Goal: Task Accomplishment & Management: Use online tool/utility

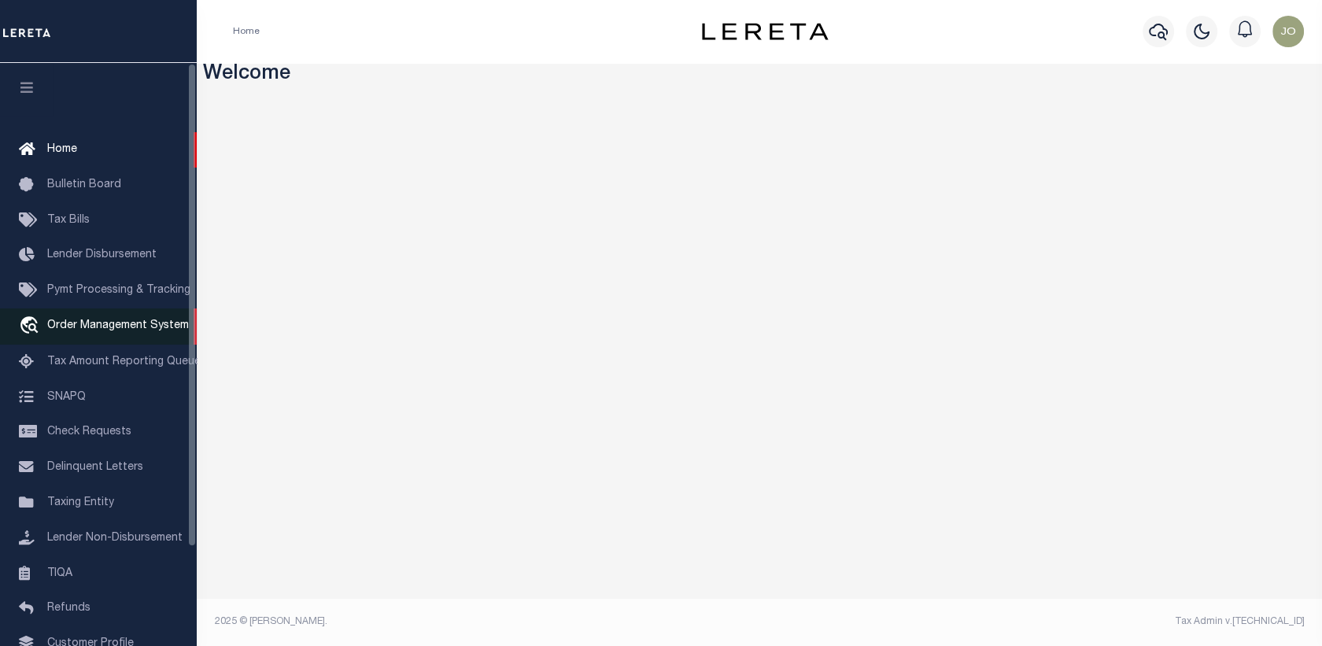
click at [92, 327] on span "Order Management System" at bounding box center [118, 325] width 142 height 11
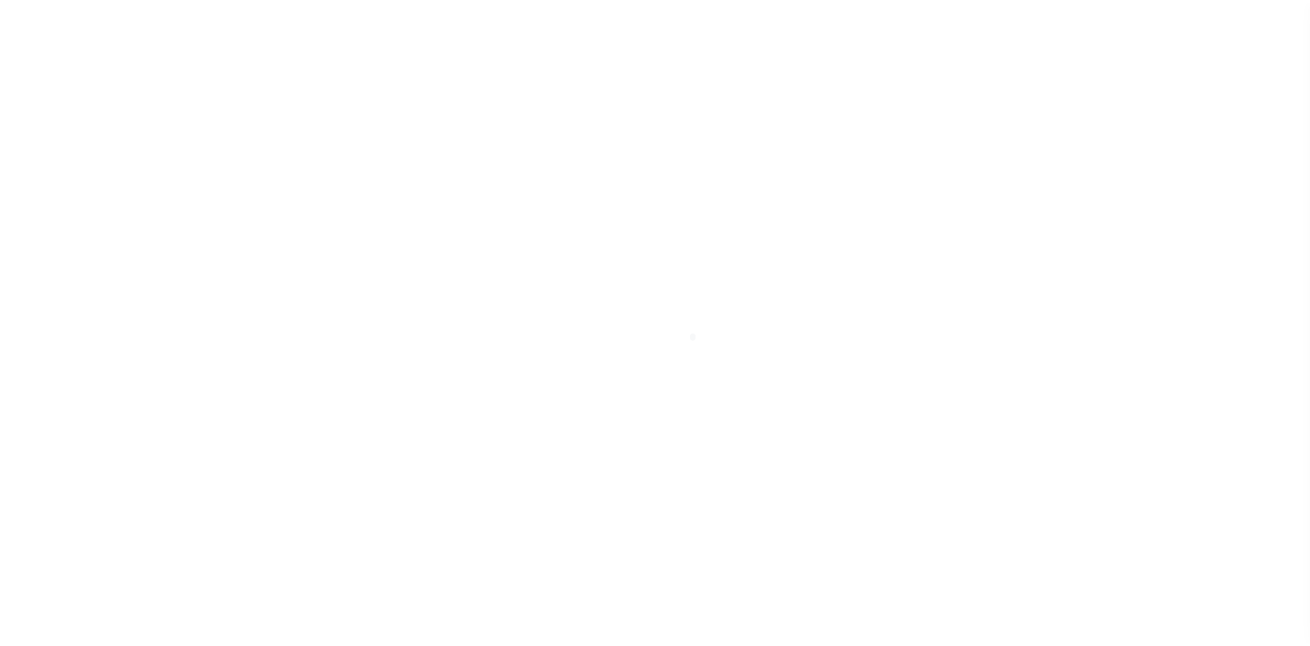
scroll to position [114, 0]
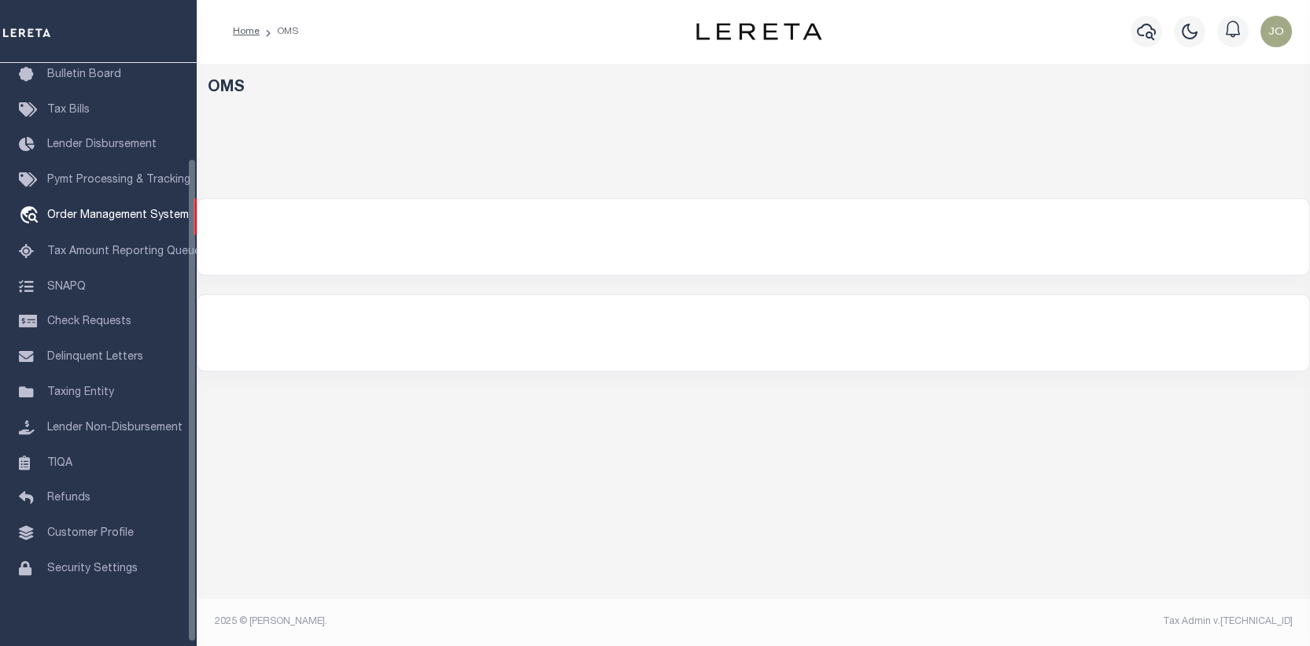
select select "200"
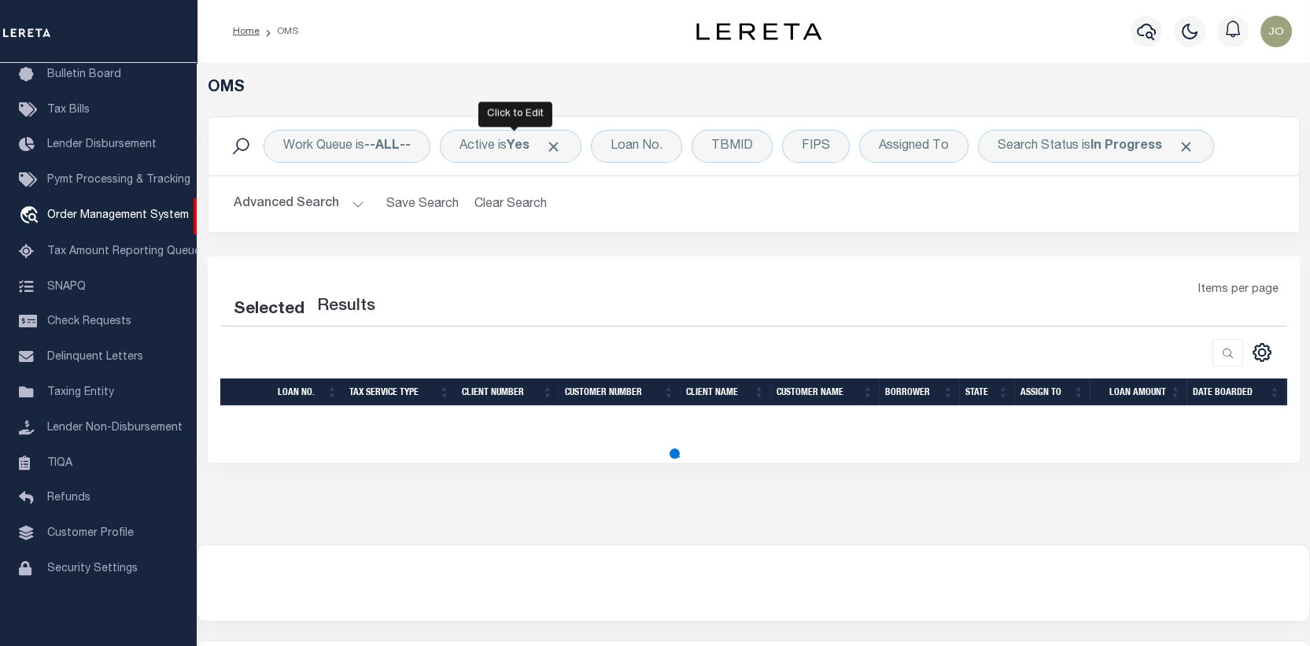
select select "200"
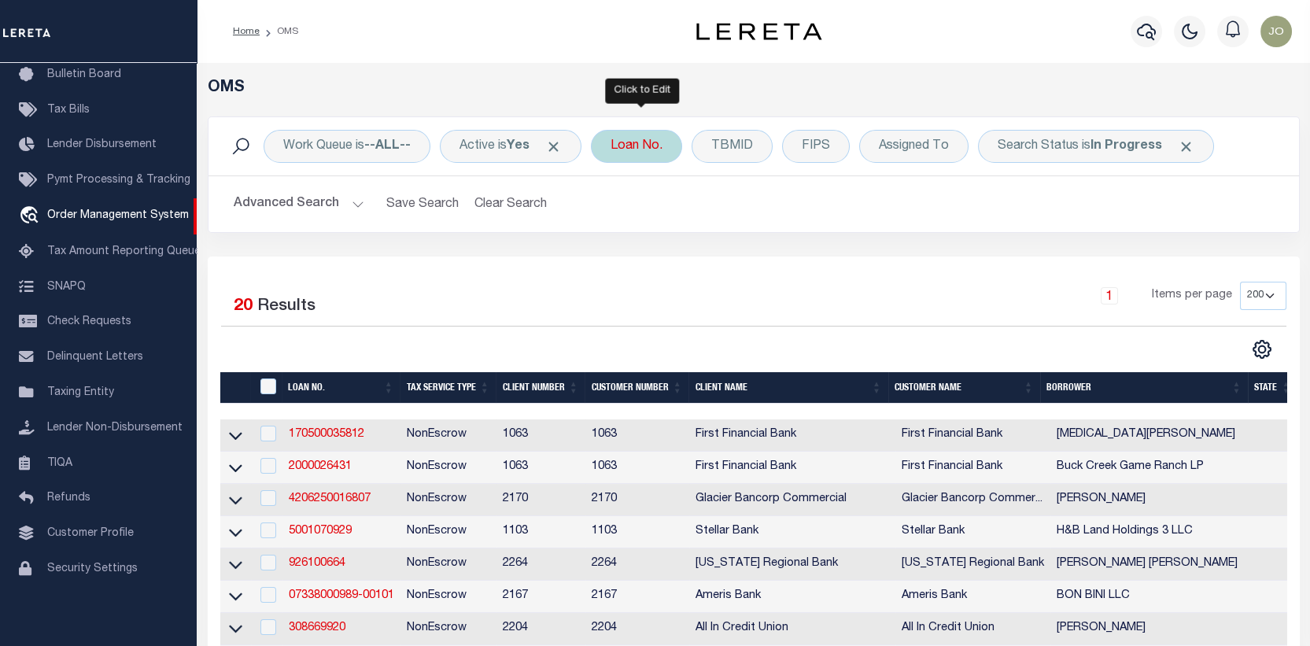
click at [641, 143] on div "Loan No." at bounding box center [636, 146] width 91 height 33
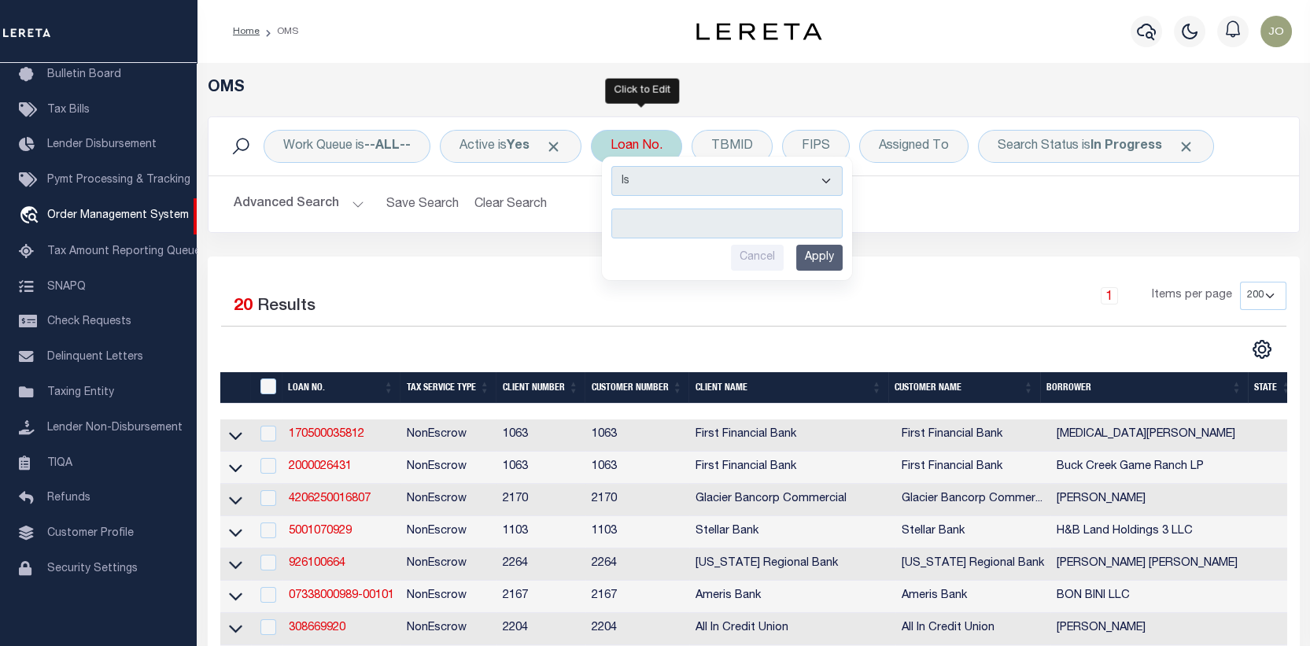
click at [632, 213] on input "text" at bounding box center [727, 224] width 231 height 30
type input "15517"
click at [811, 252] on input "Apply" at bounding box center [819, 258] width 46 height 26
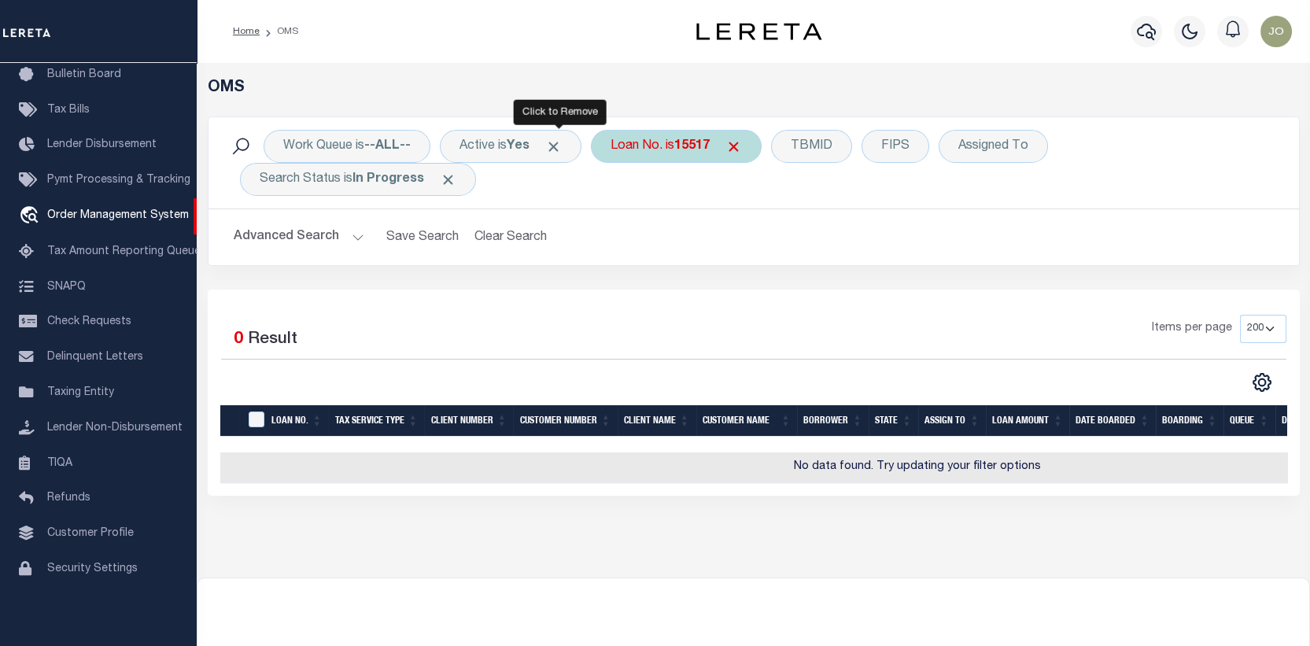
click at [556, 146] on span "Click to Remove" at bounding box center [553, 147] width 17 height 17
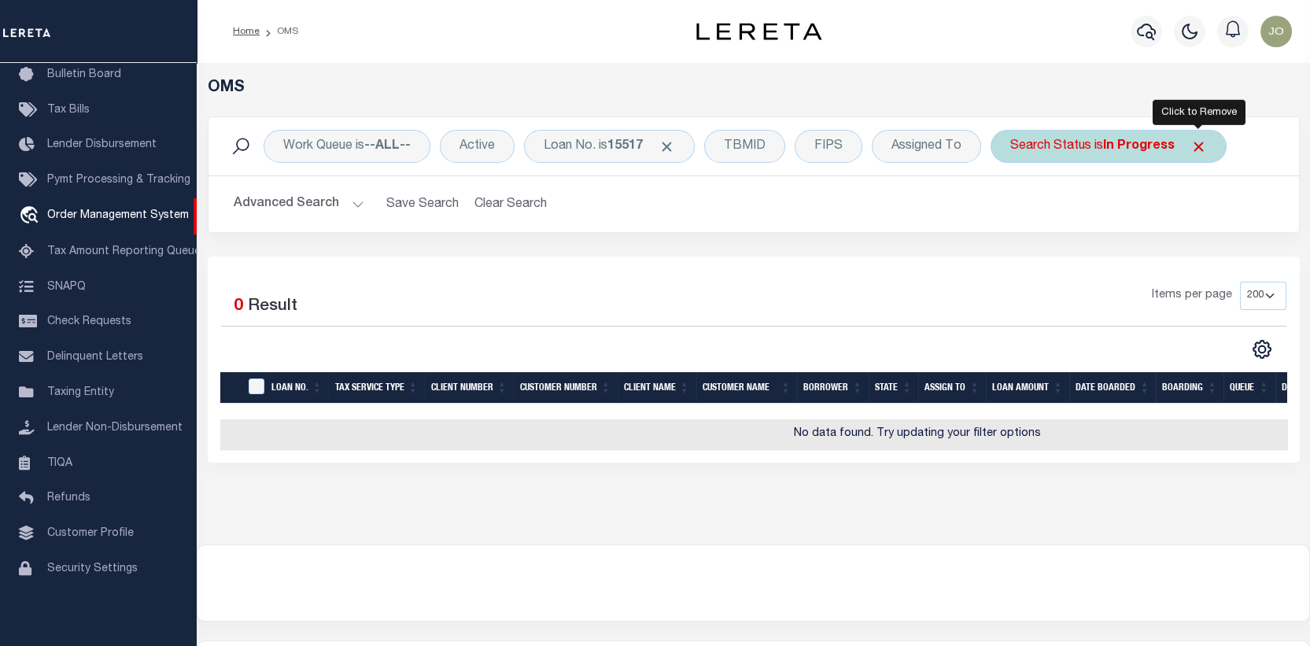
click at [1197, 139] on span "Click to Remove" at bounding box center [1199, 147] width 17 height 17
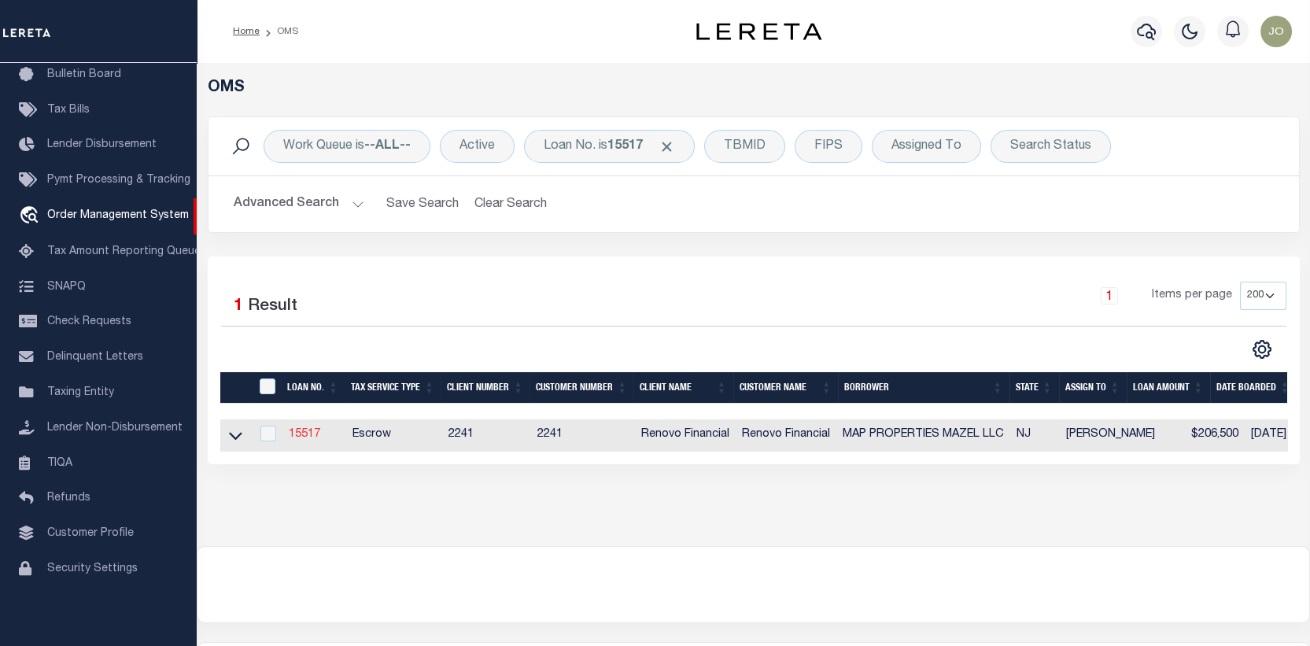
click at [303, 436] on link "15517" at bounding box center [304, 434] width 31 height 11
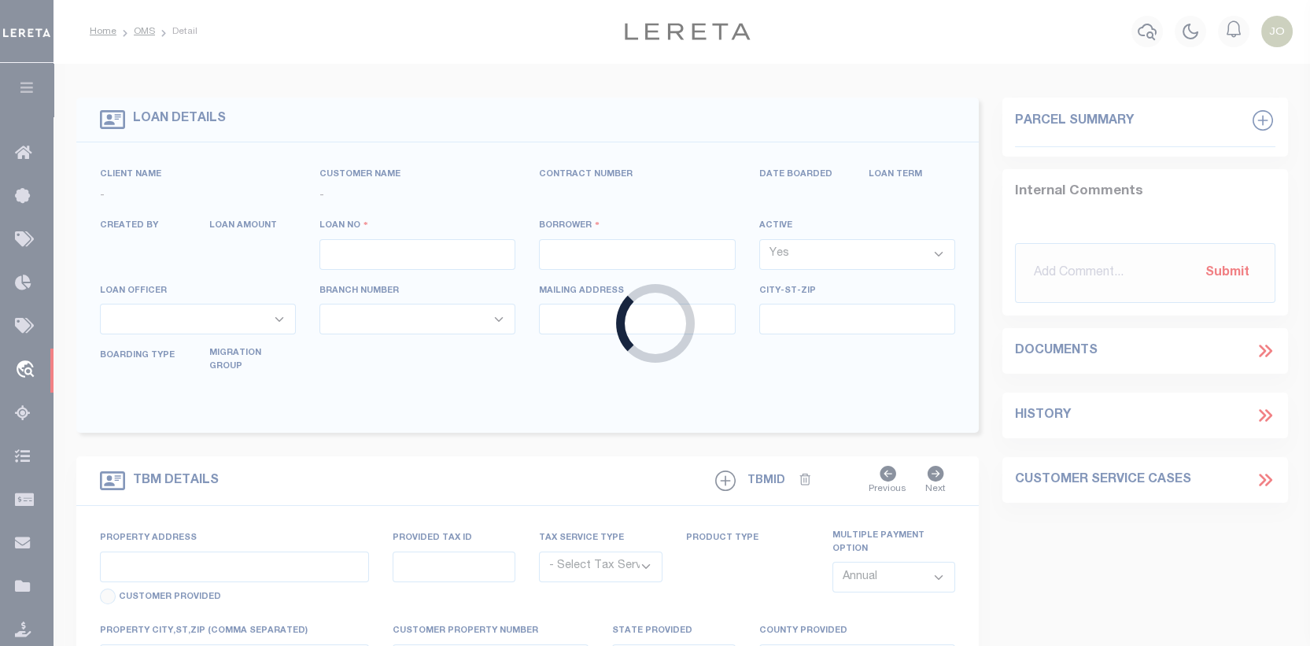
type input "15517"
type input "MAP PROPERTIES MAZEL LLC"
select select
type input "[STREET_ADDRESS]"
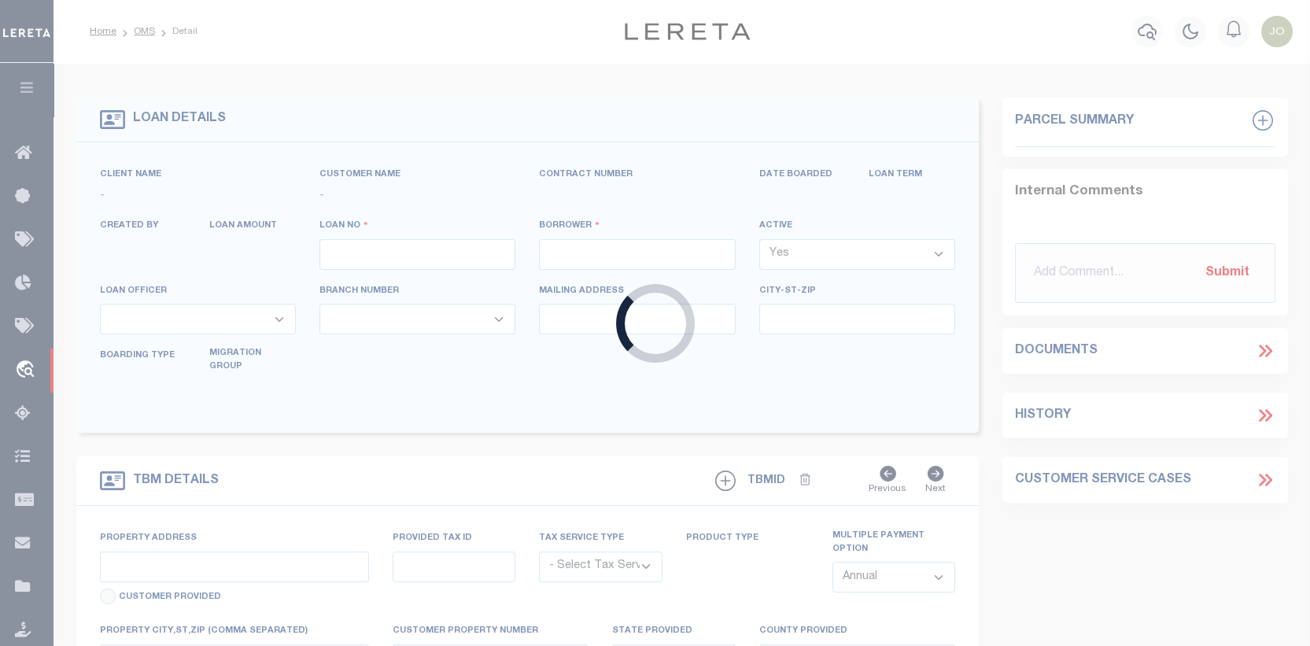
type input "[GEOGRAPHIC_DATA]"
select select "10"
select select "Escrow"
type input "[STREET_ADDRESS][PERSON_NAME]"
select select
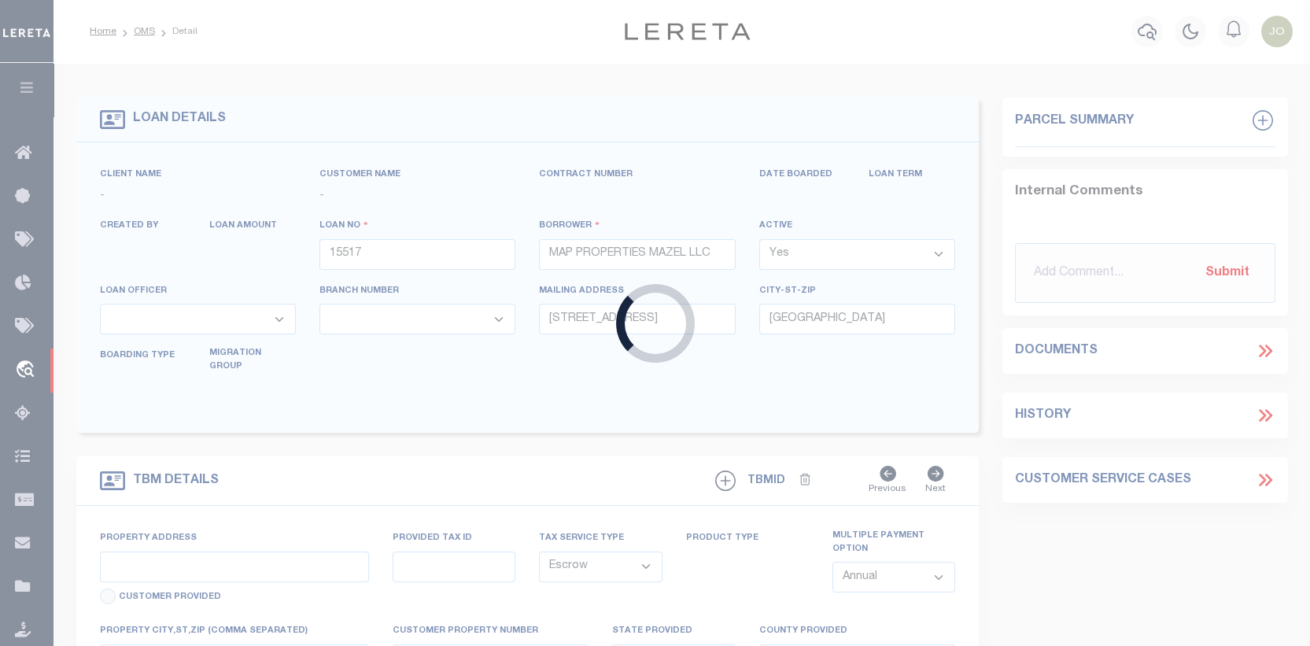
type input "[GEOGRAPHIC_DATA]"
type input "a0kUS000006wlJF"
type input "NJ"
select select
type textarea "LEGAL REQUIRED"
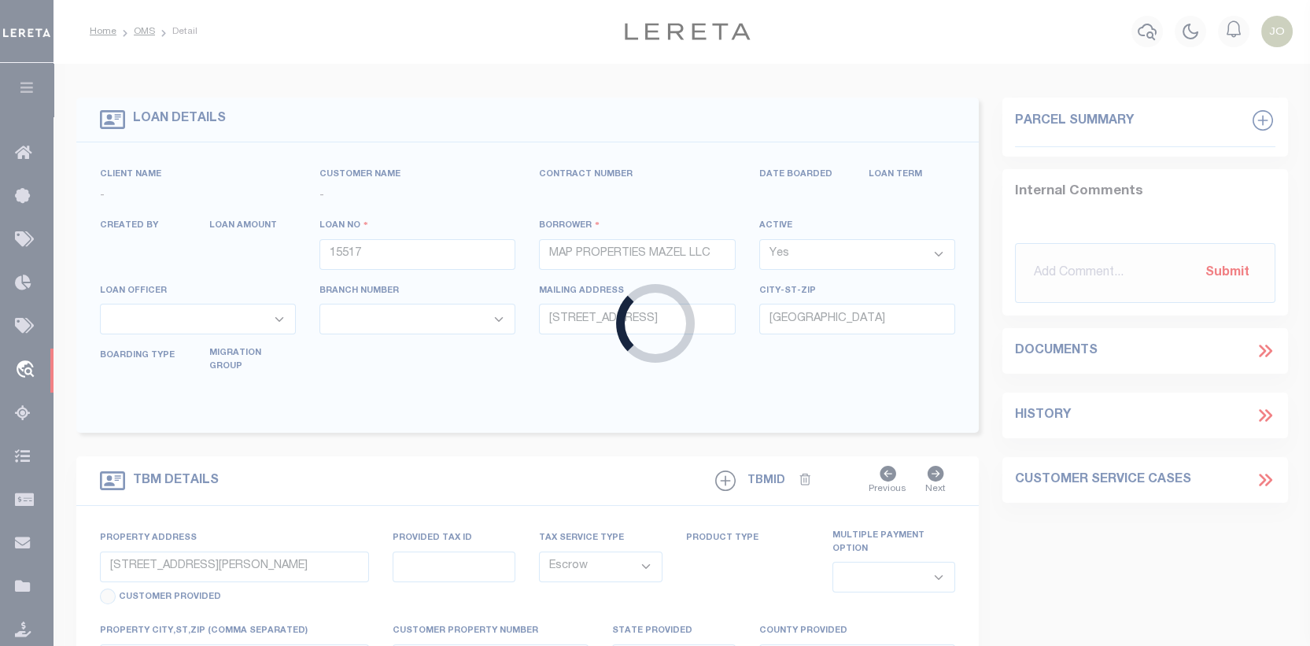
type textarea "Liability Limited to Customer Provided Parcel"
select select "14701"
select select "25066"
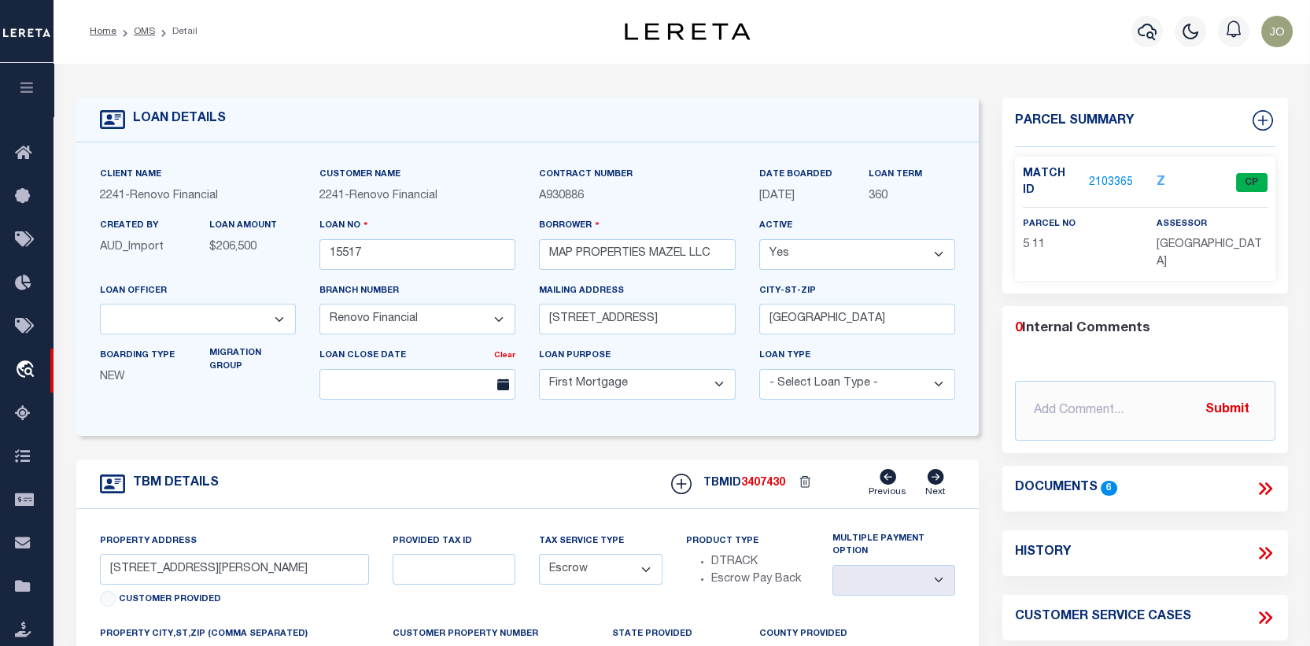
click at [1106, 175] on link "2103365" at bounding box center [1111, 183] width 44 height 17
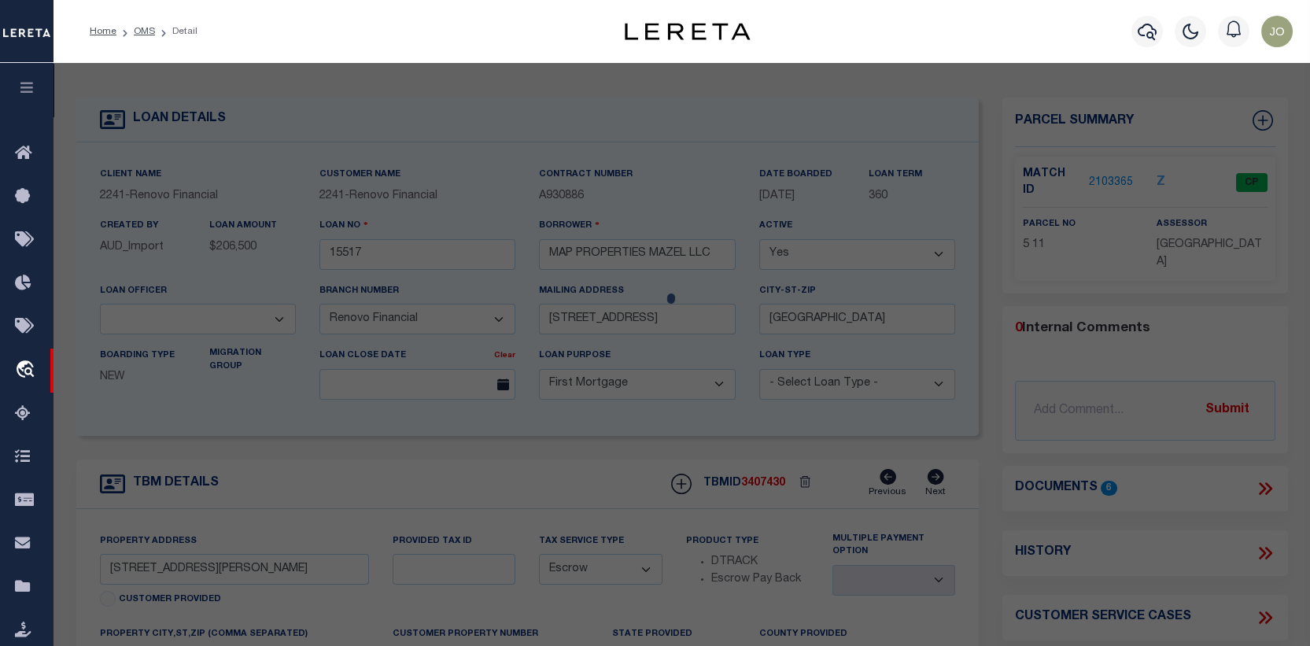
checkbox input "false"
select select "CP"
type input "MAP PROPERTIES MAZEL LLC"
select select "AGW"
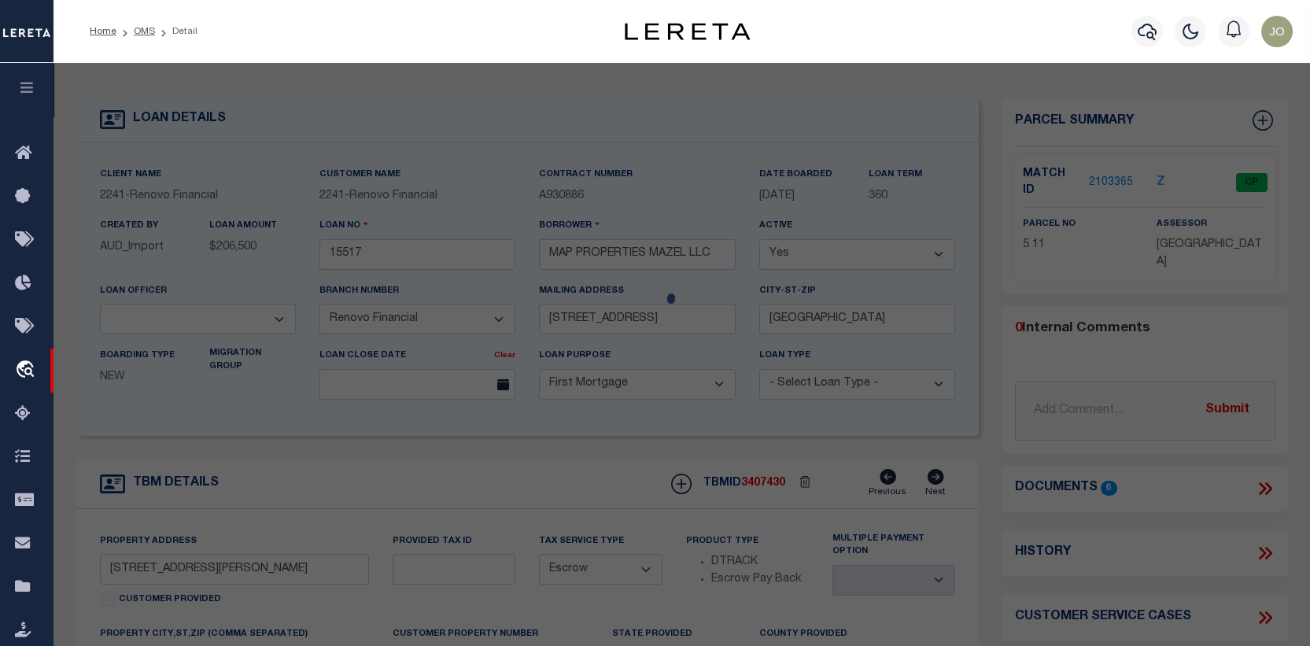
select select
type input "[STREET_ADDRESS][PERSON_NAME]"
checkbox input "false"
type input "[GEOGRAPHIC_DATA]"
type textarea "74X121 IRR"
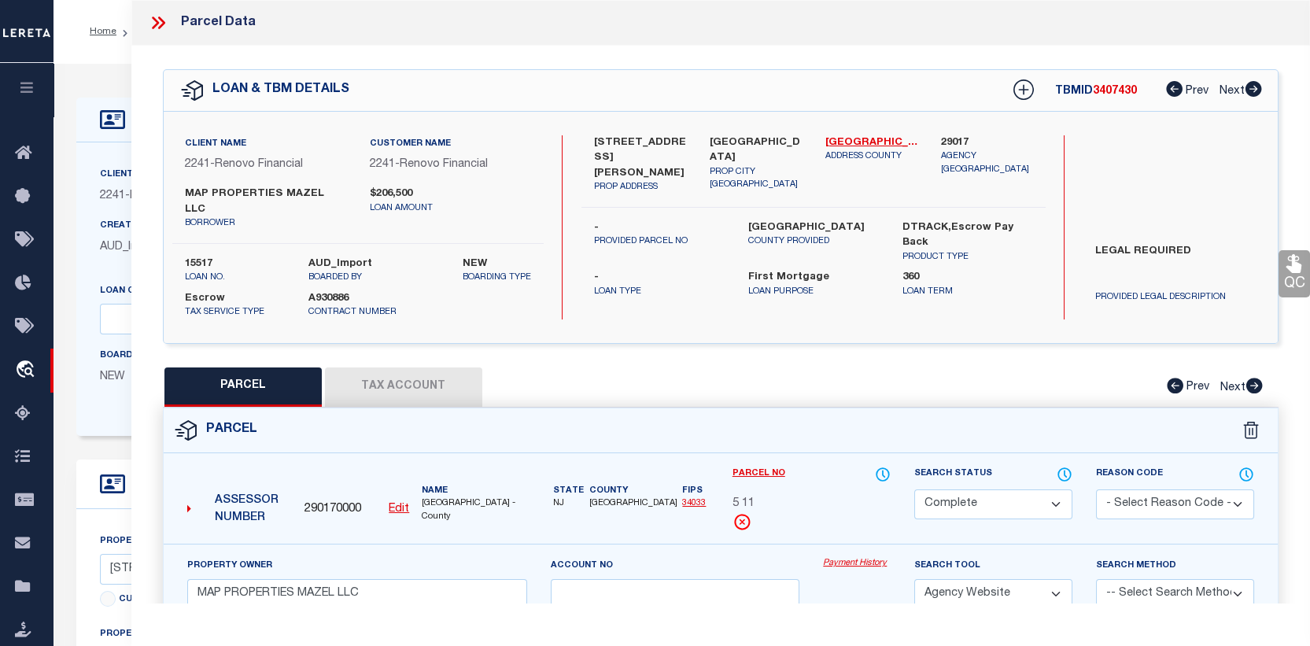
click at [399, 371] on button "Tax Account" at bounding box center [403, 387] width 157 height 39
select select "100"
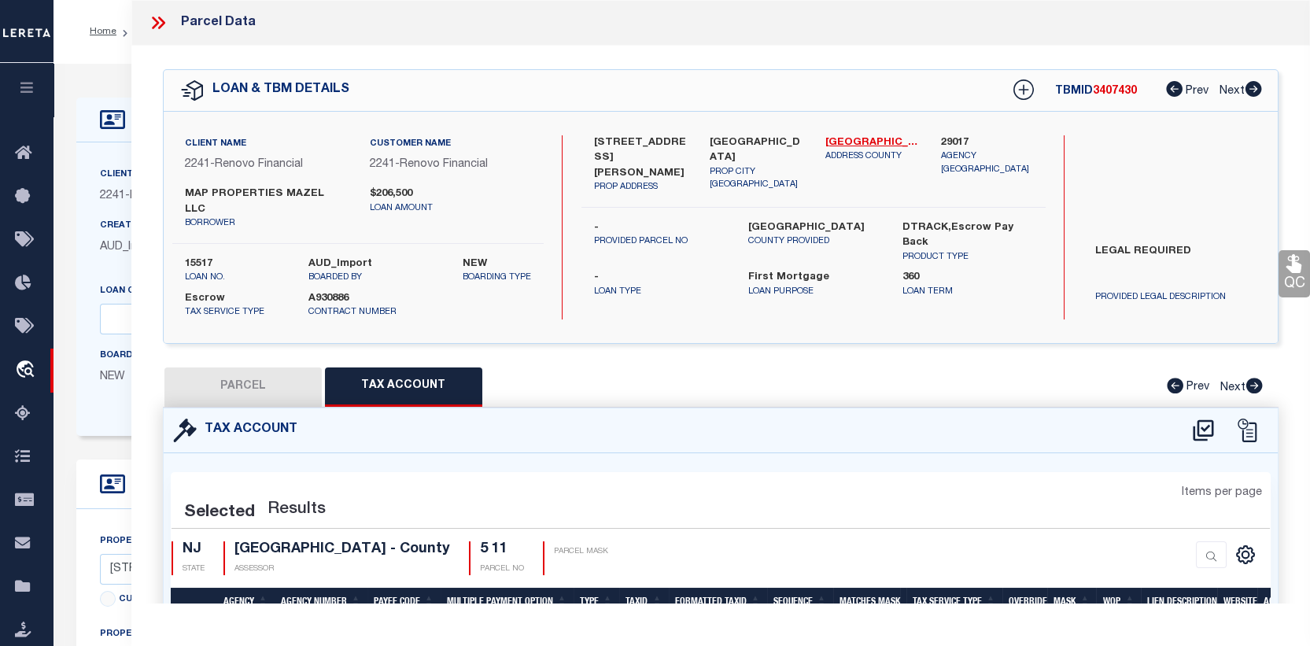
select select "100"
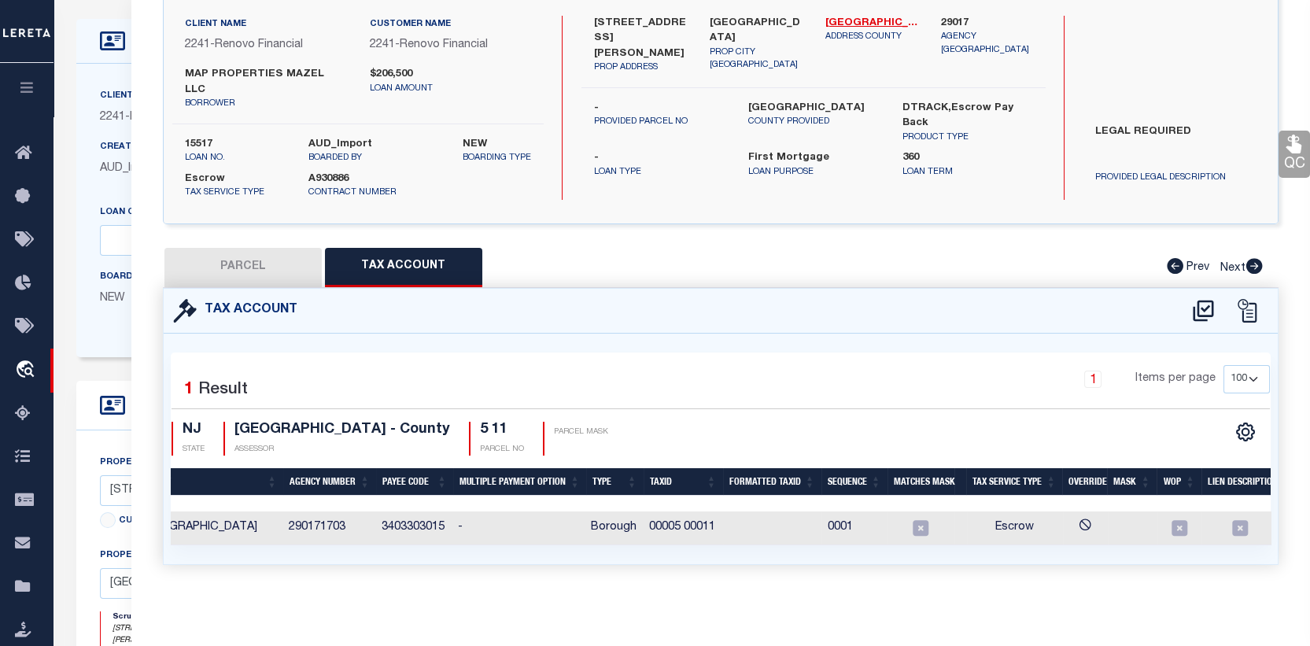
scroll to position [0, 176]
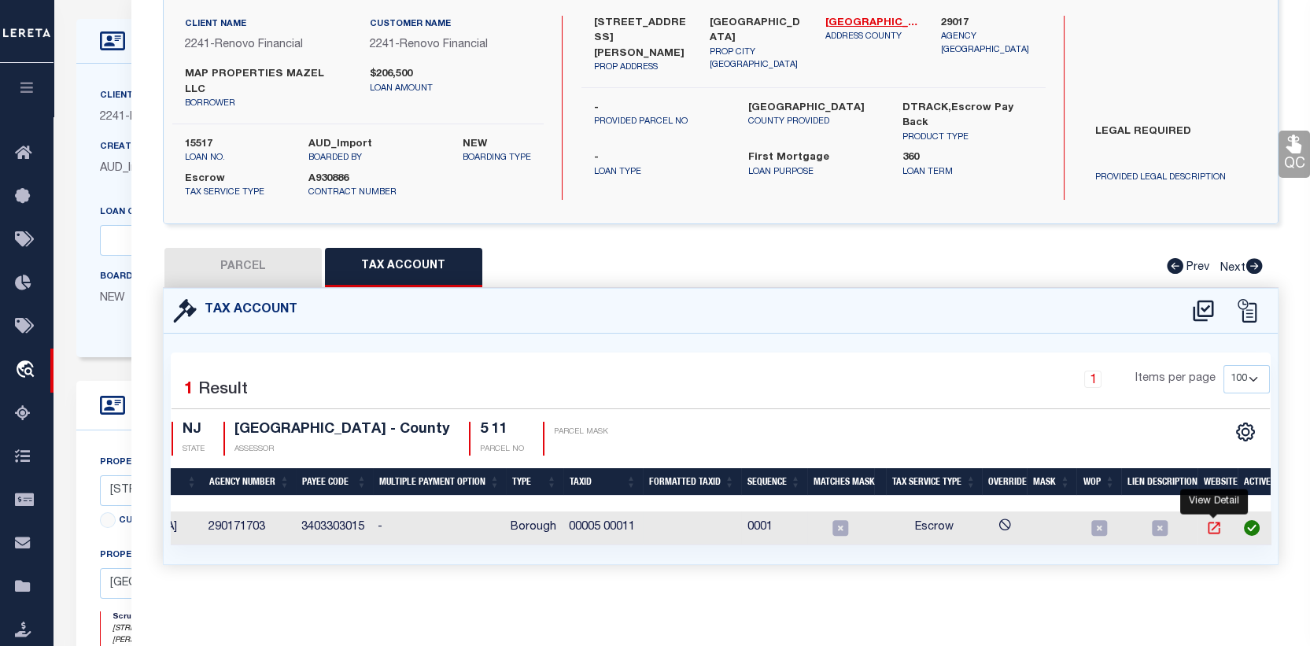
click at [1212, 520] on icon "" at bounding box center [1215, 528] width 16 height 16
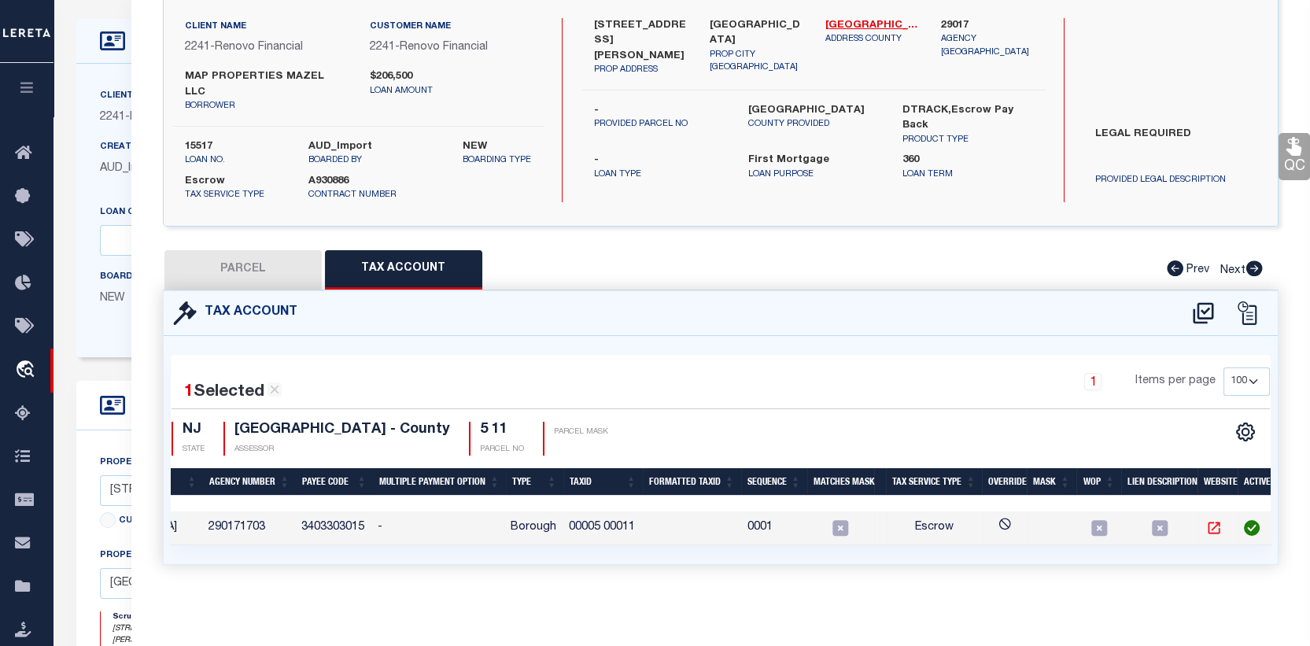
scroll to position [123, 0]
click at [239, 260] on button "PARCEL" at bounding box center [242, 269] width 157 height 39
select select "AS"
select select
checkbox input "false"
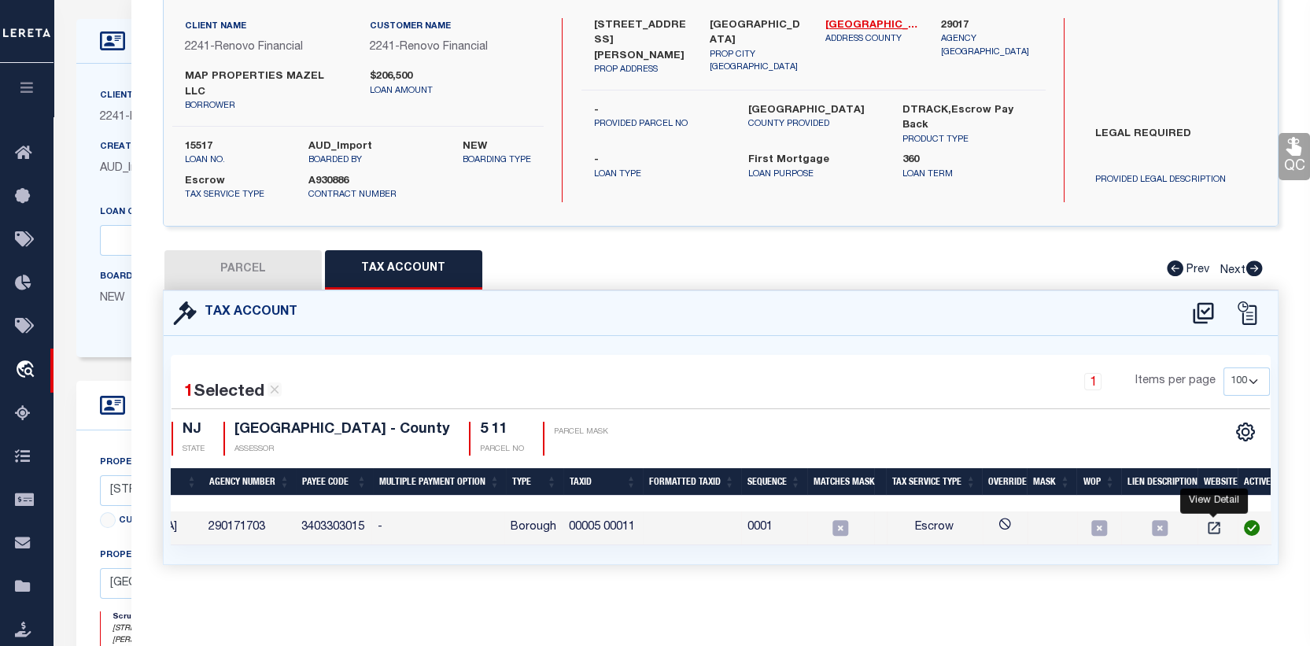
checkbox input "false"
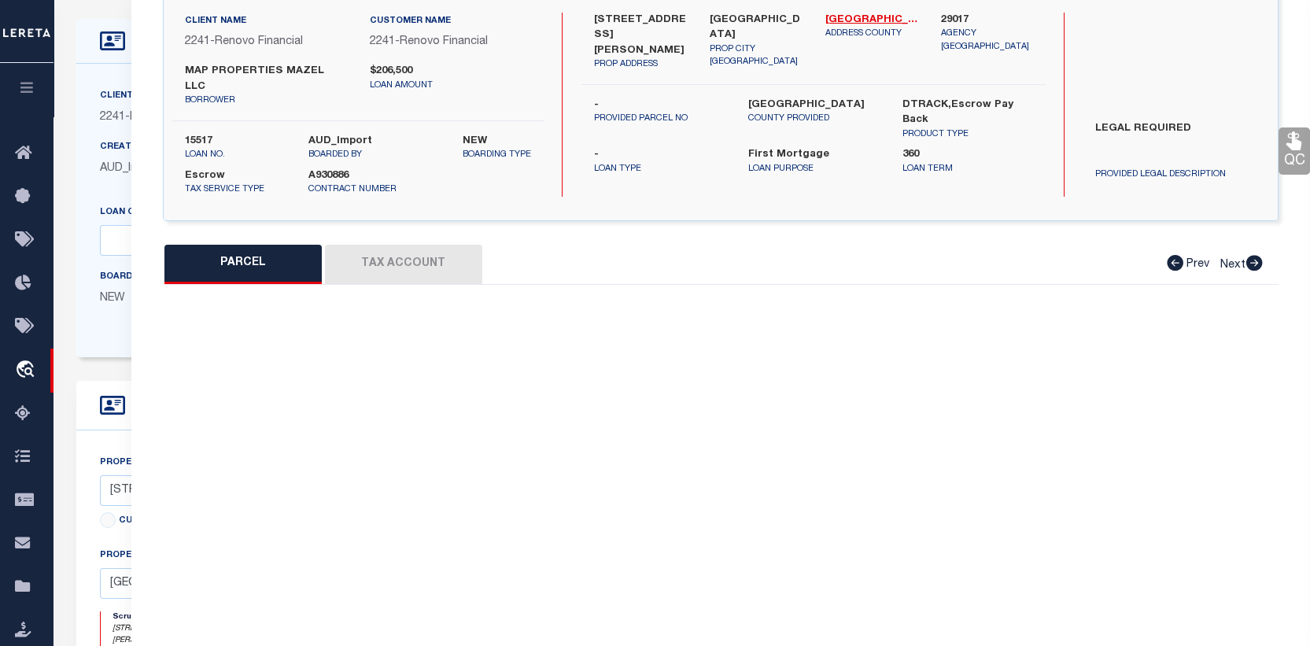
select select "CP"
type input "MAP PROPERTIES MAZEL LLC"
select select "AGW"
select select
type input "[STREET_ADDRESS][PERSON_NAME]"
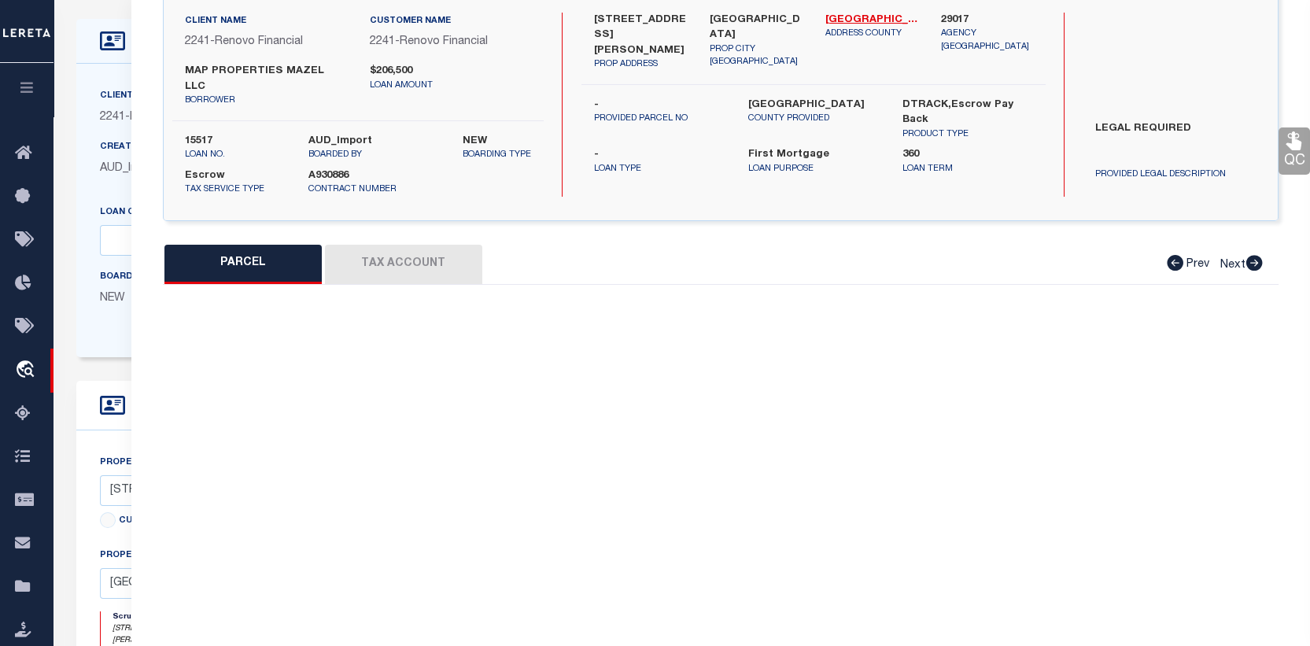
checkbox input "false"
type input "[GEOGRAPHIC_DATA]"
type textarea "74X121 IRR"
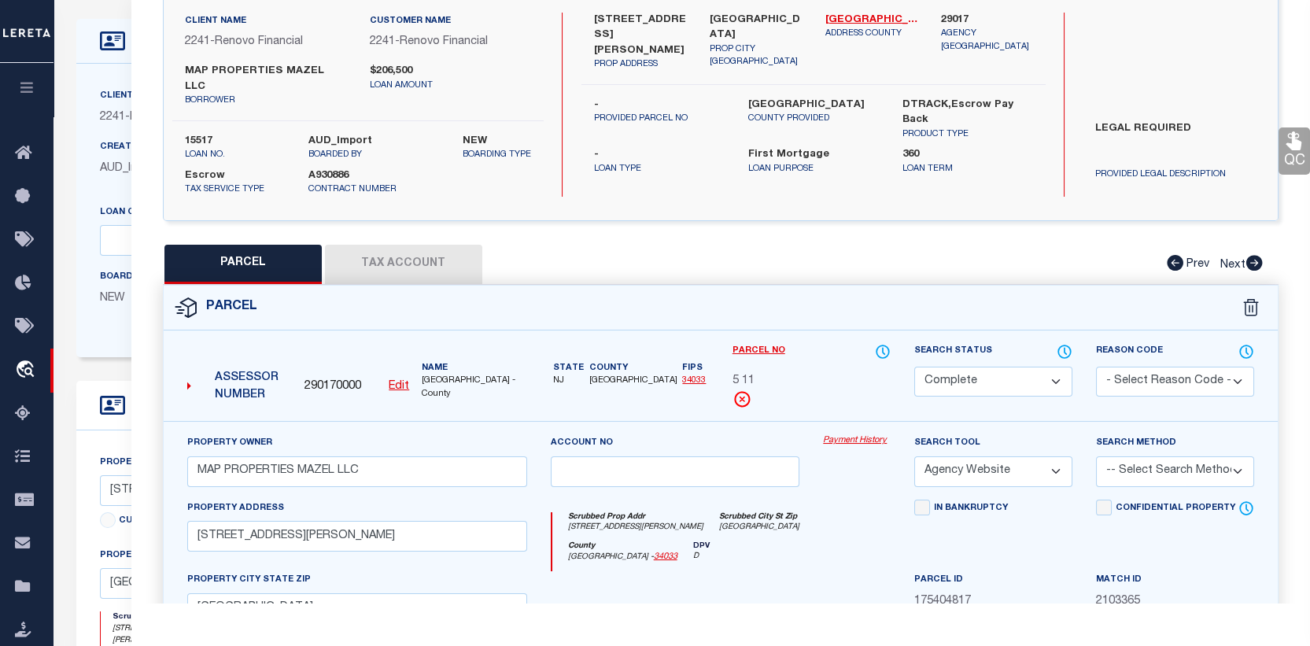
click at [855, 437] on link "Payment History" at bounding box center [857, 440] width 68 height 13
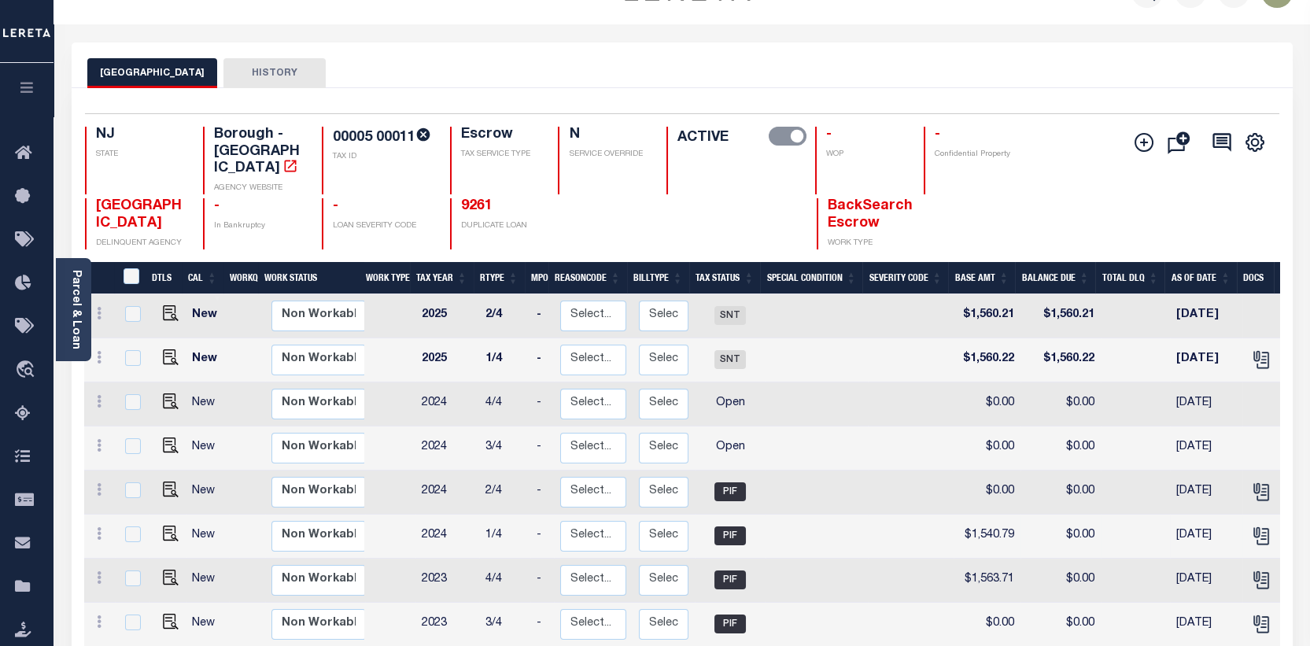
scroll to position [79, 0]
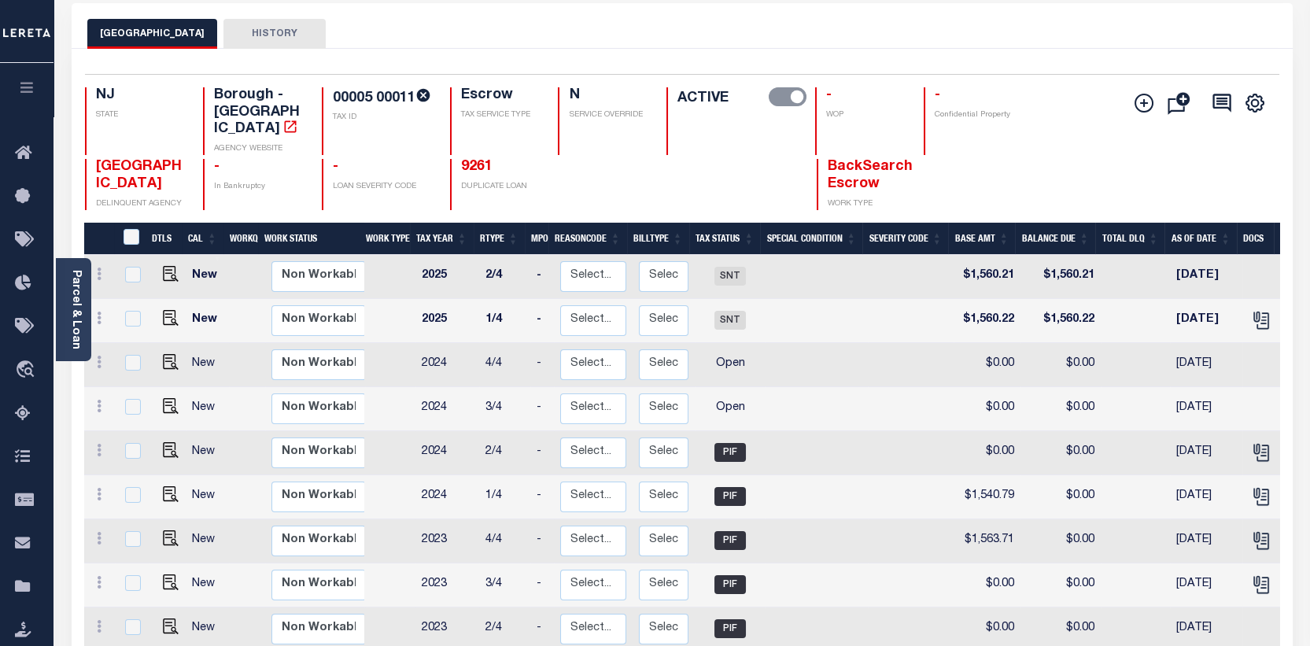
click at [268, 32] on button "HISTORY" at bounding box center [275, 34] width 102 height 30
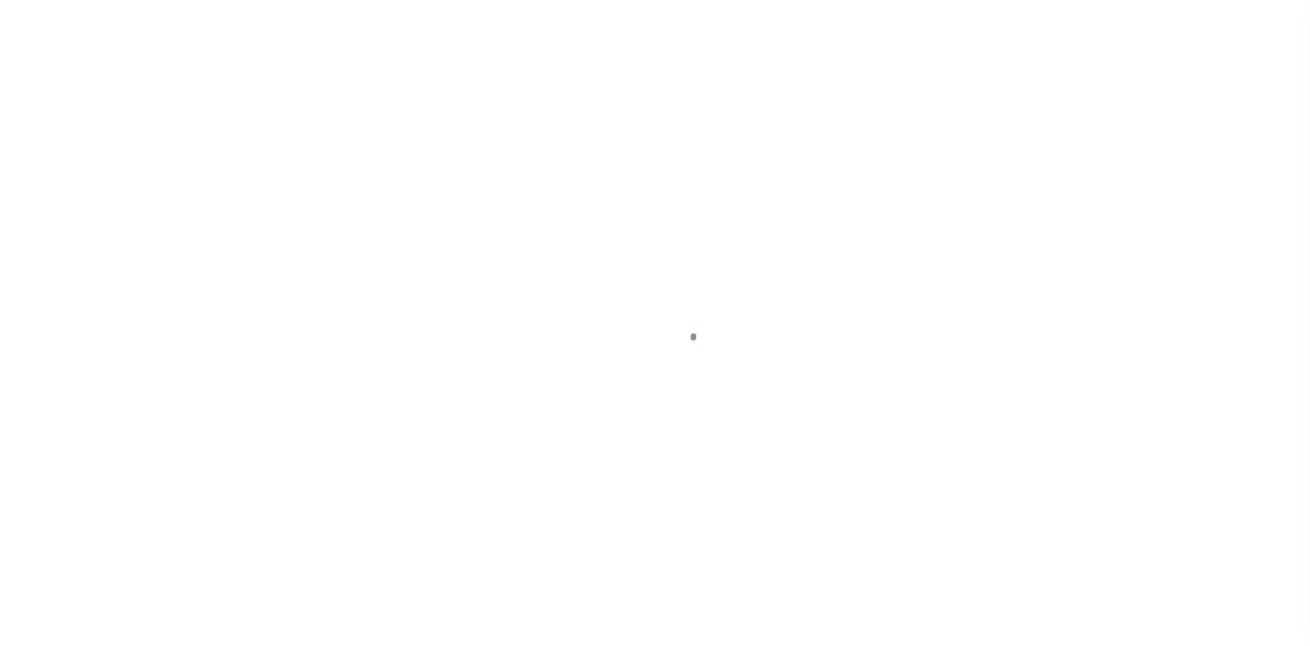
select select "14701"
select select "25066"
select select "10"
select select "Escrow"
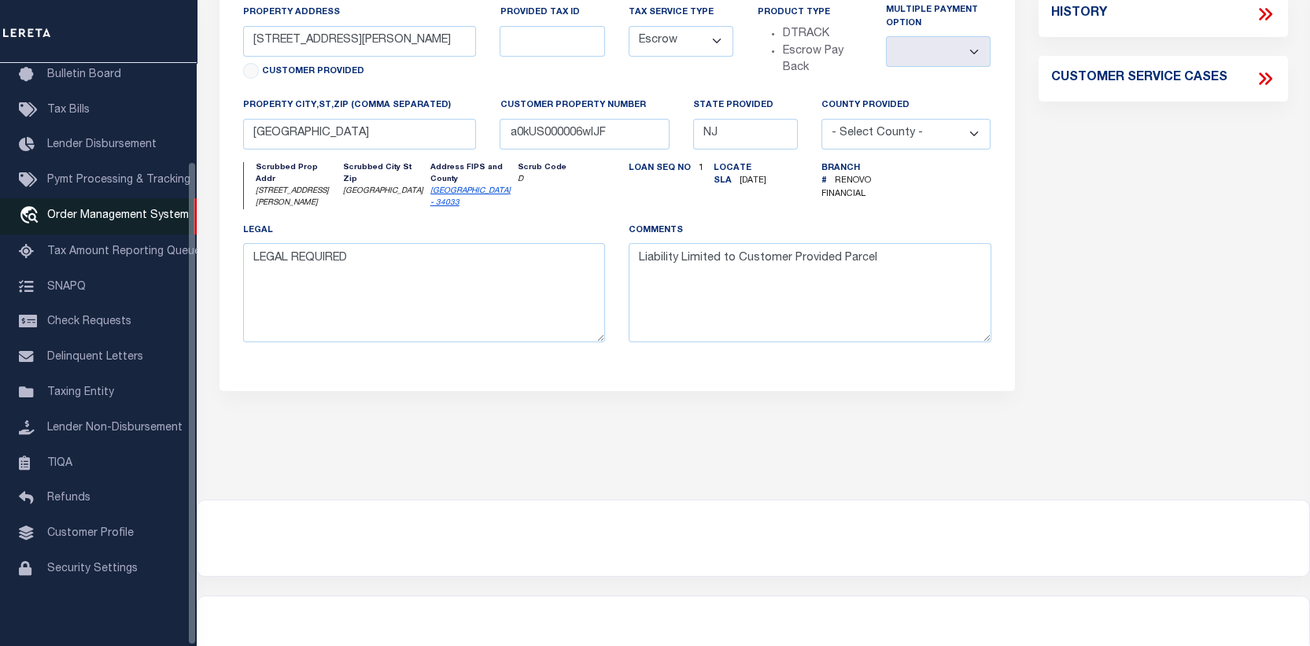
click at [98, 201] on link "travel_explore Order Management System" at bounding box center [98, 216] width 197 height 36
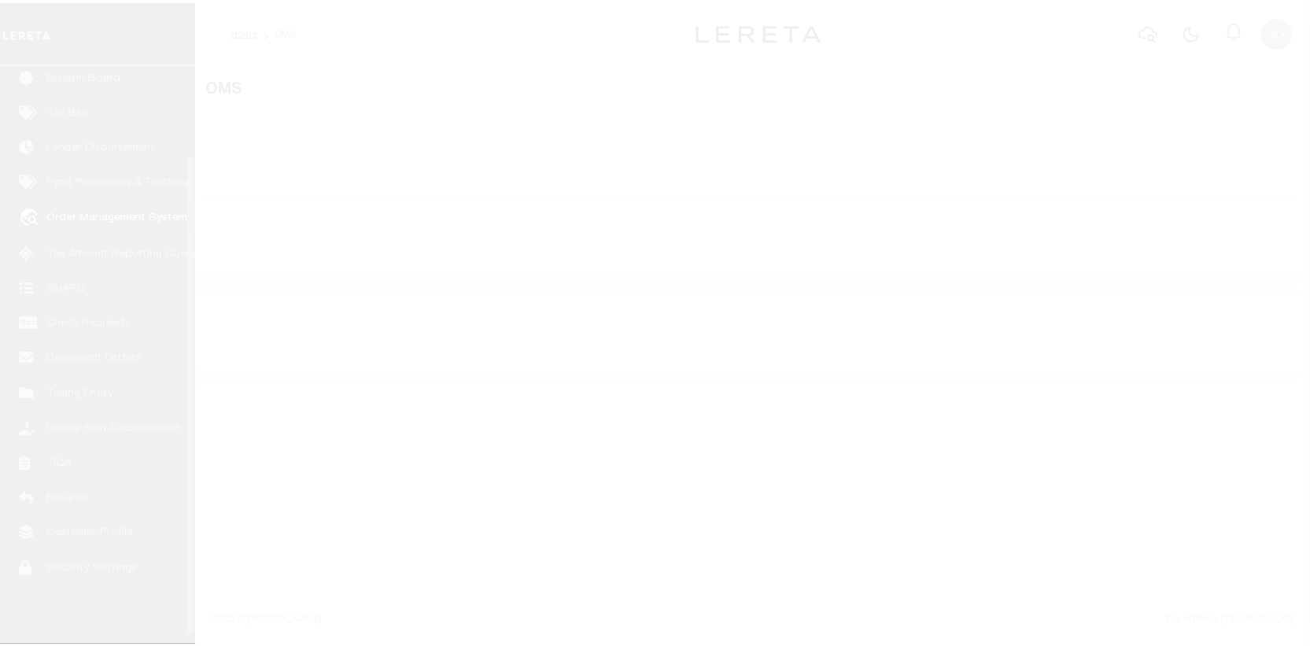
scroll to position [114, 0]
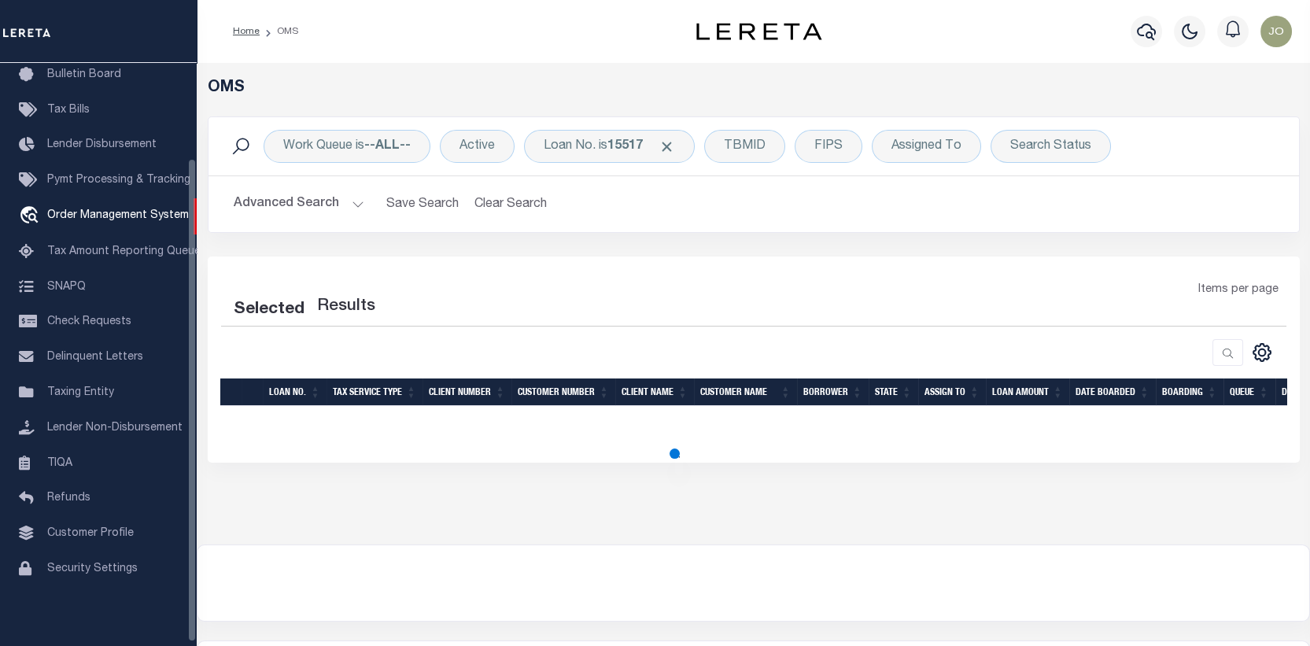
select select "200"
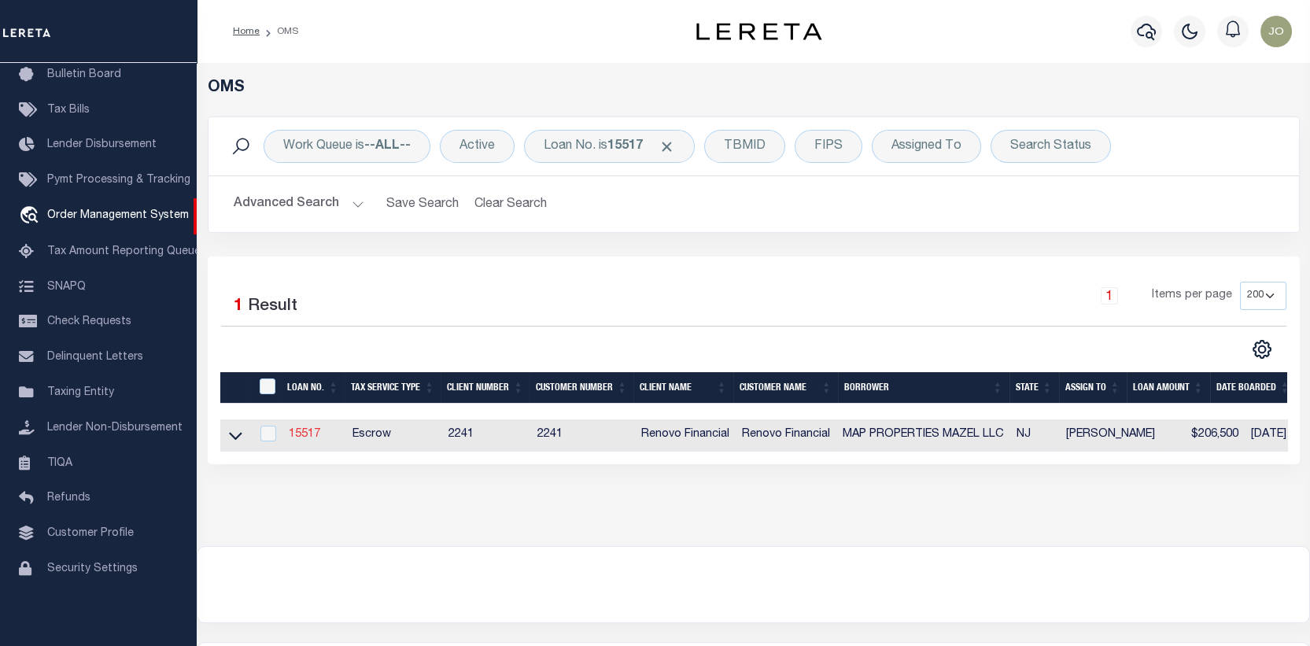
click at [309, 431] on link "15517" at bounding box center [304, 434] width 31 height 11
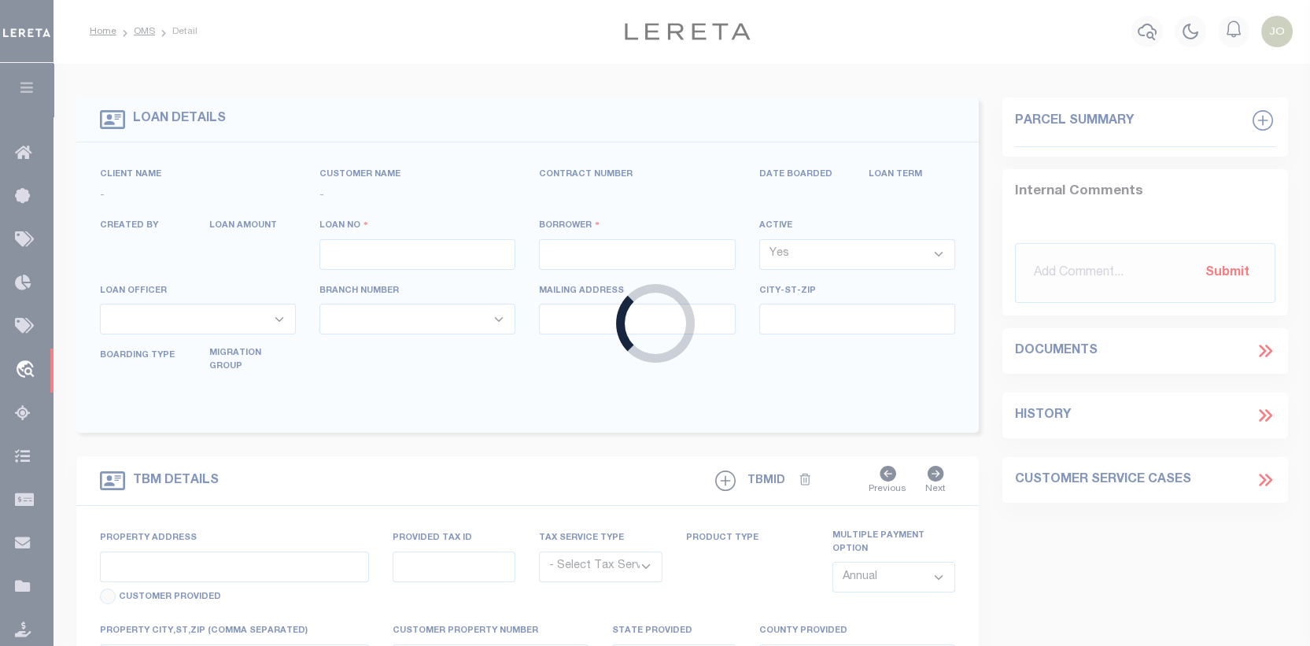
type input "15517"
type input "MAP PROPERTIES MAZEL LLC"
select select
type input "[STREET_ADDRESS]"
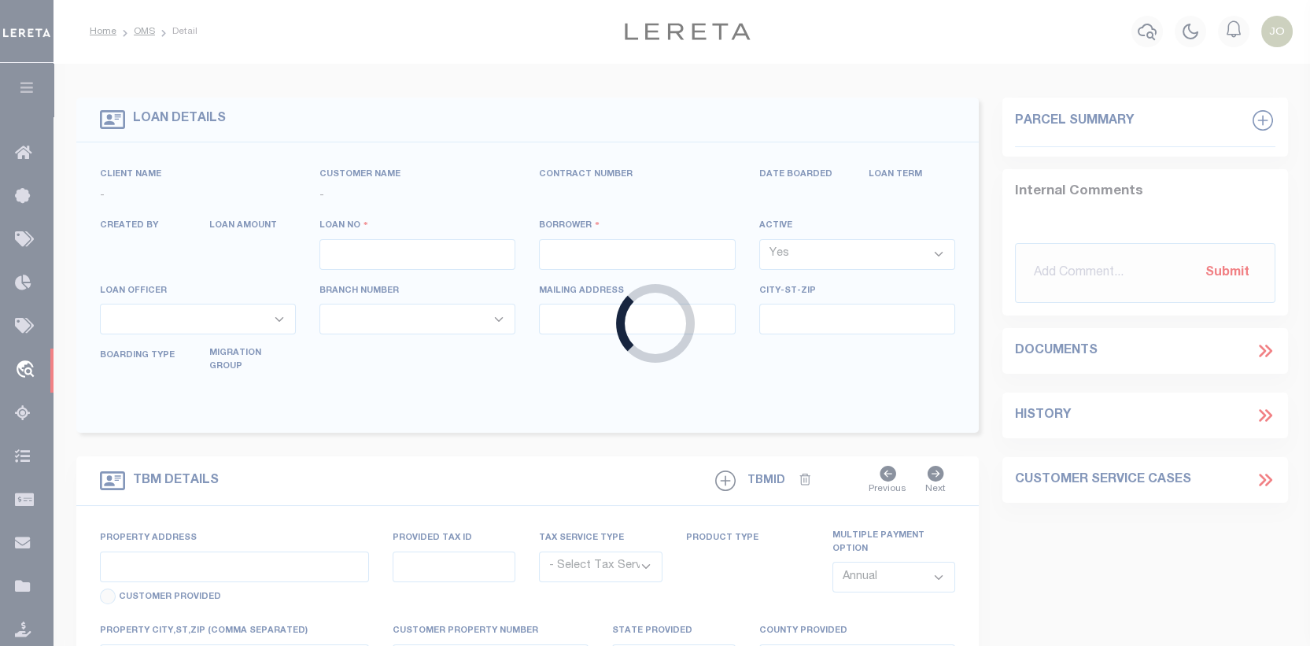
type input "[GEOGRAPHIC_DATA]"
select select "10"
select select "Escrow"
select select "14701"
select select "25066"
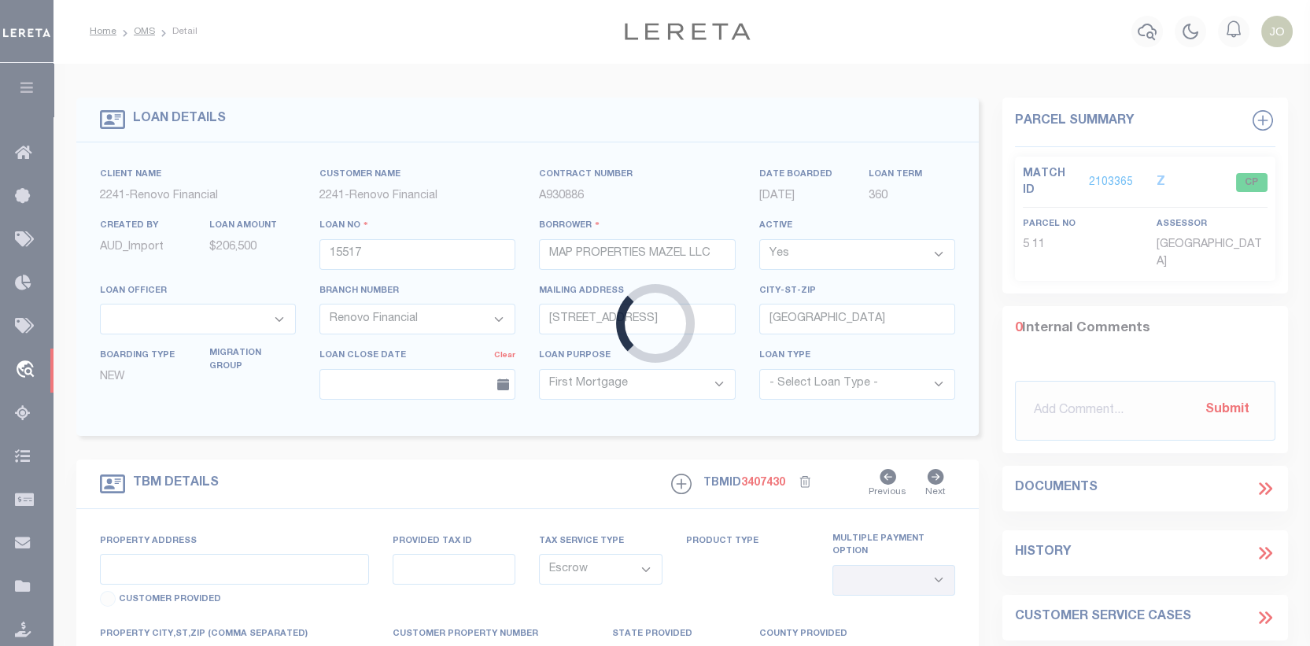
type input "[STREET_ADDRESS][PERSON_NAME]"
select select
type input "[GEOGRAPHIC_DATA]"
type input "a0kUS000006wlJF"
type input "NJ"
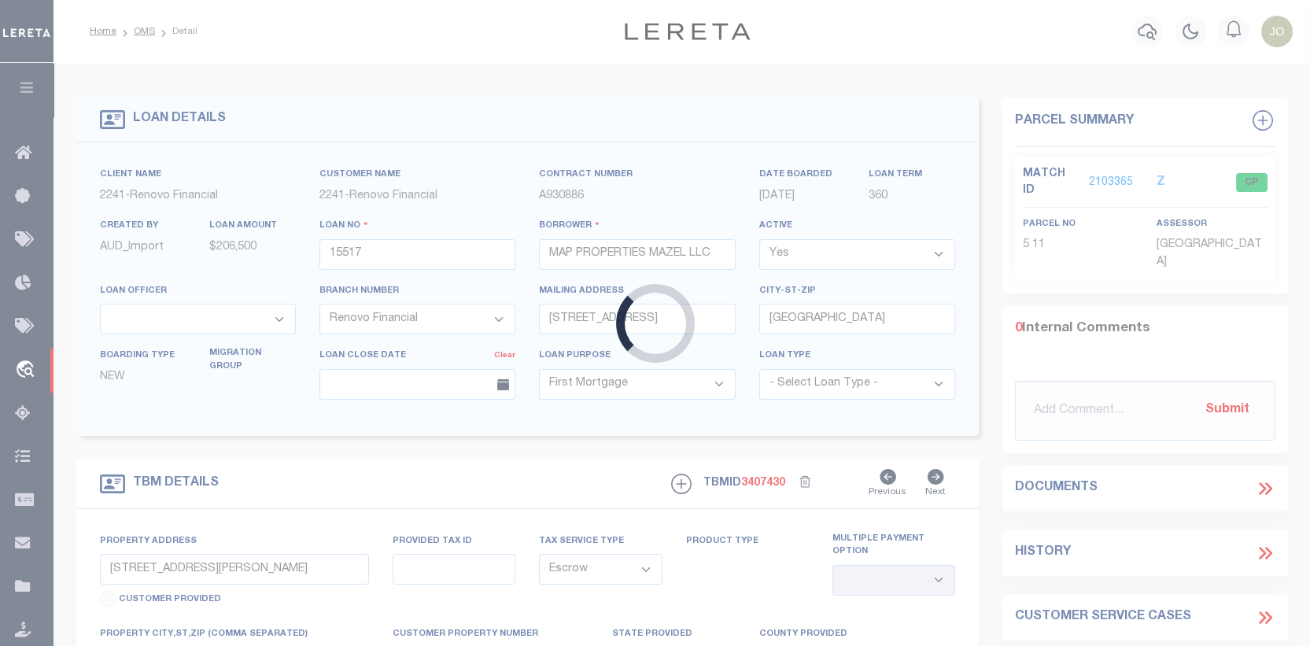
select select
type textarea "LEGAL REQUIRED"
type textarea "Liability Limited to Customer Provided Parcel"
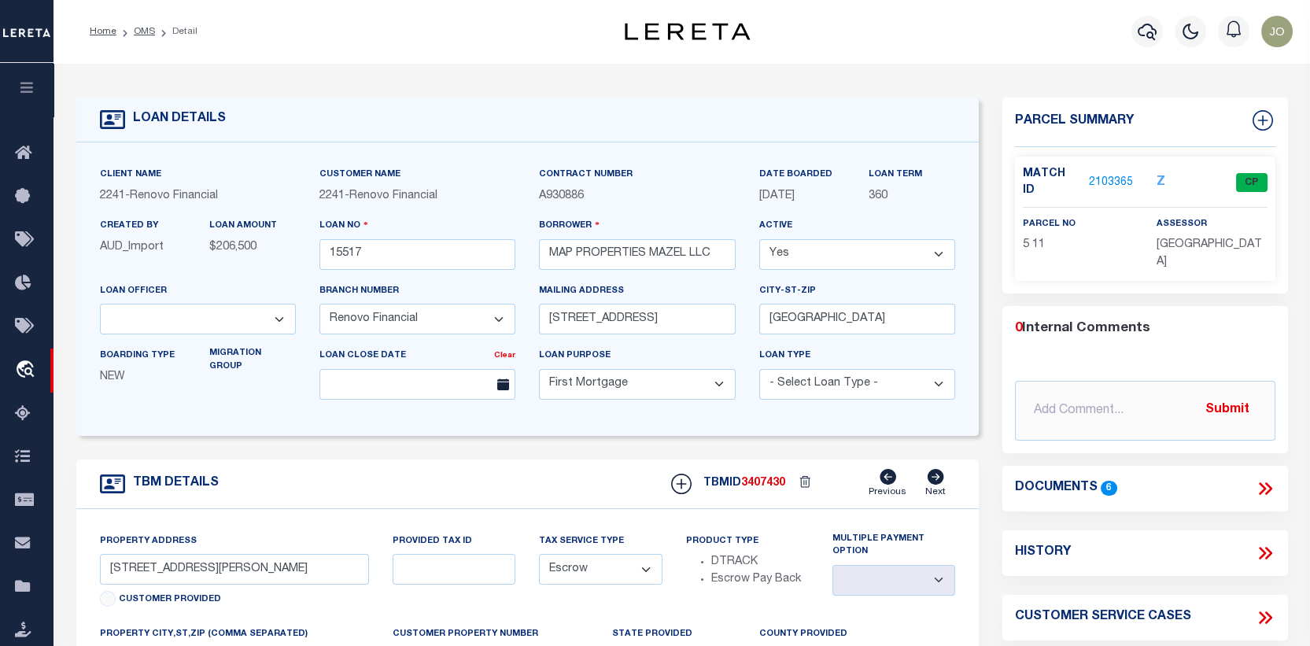
click at [1113, 175] on link "2103365" at bounding box center [1111, 183] width 44 height 17
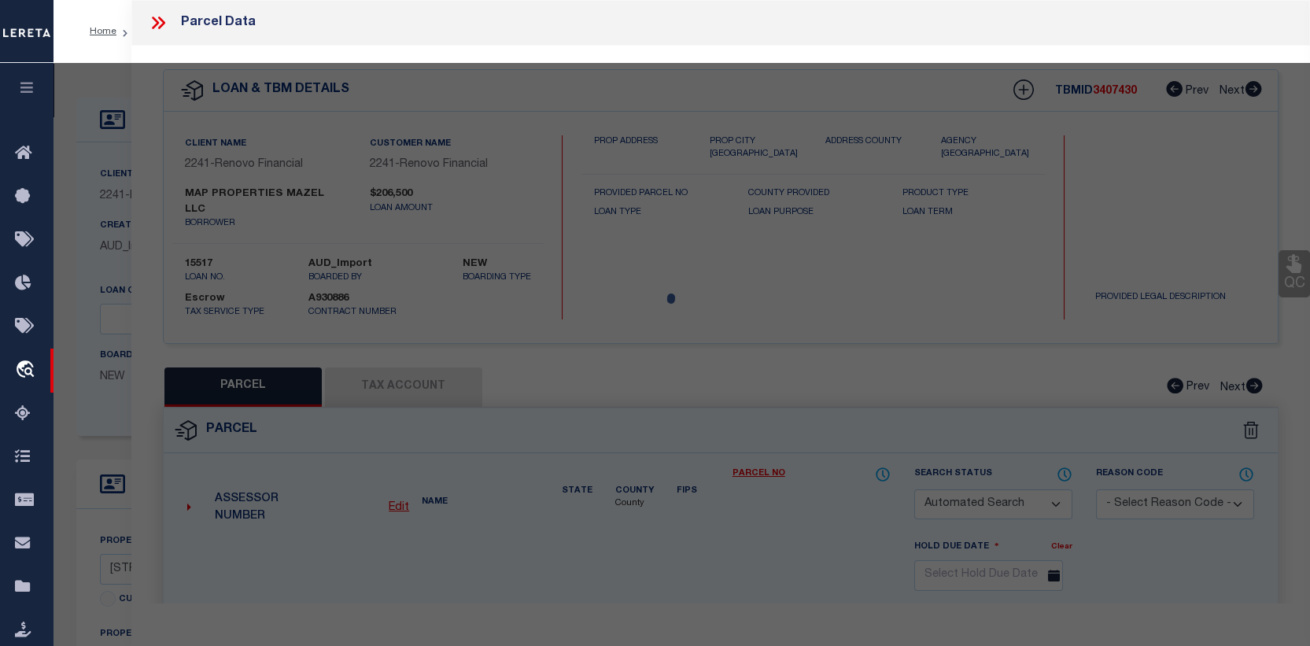
checkbox input "false"
select select "CP"
type input "MAP PROPERTIES MAZEL LLC"
select select "AGW"
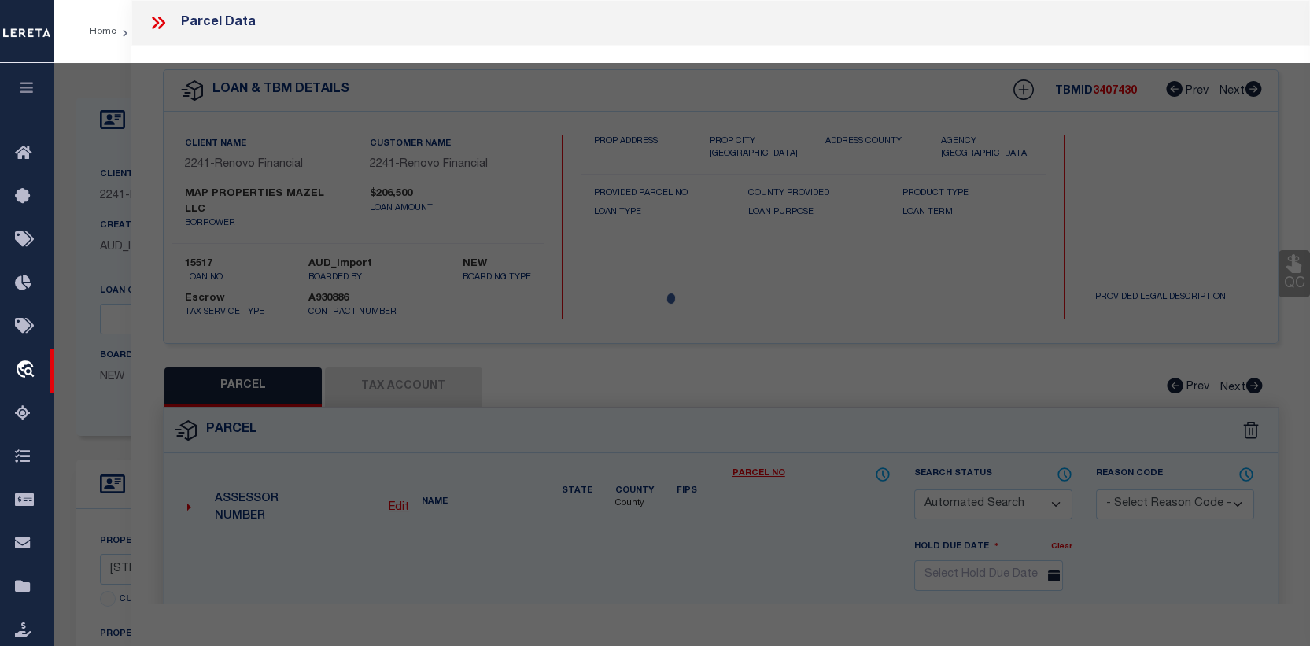
select select
type input "[STREET_ADDRESS][PERSON_NAME]"
checkbox input "false"
type input "[GEOGRAPHIC_DATA]"
type textarea "74X121 IRR"
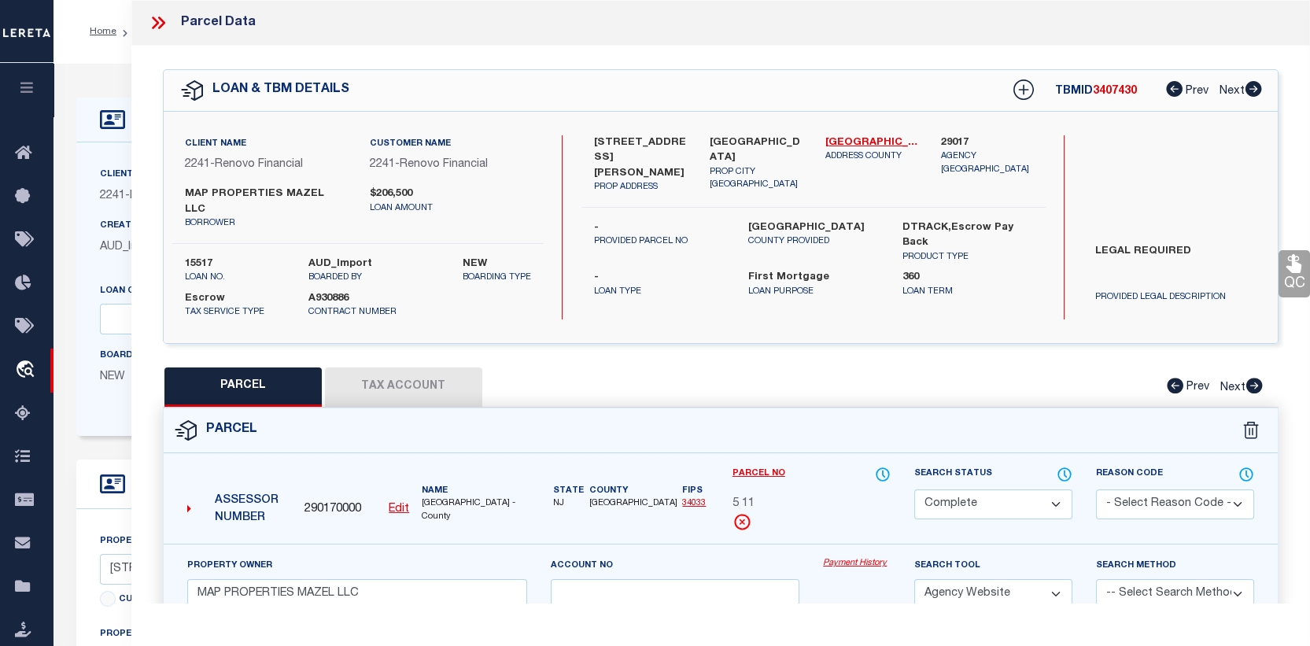
click at [435, 379] on button "Tax Account" at bounding box center [403, 387] width 157 height 39
select select "100"
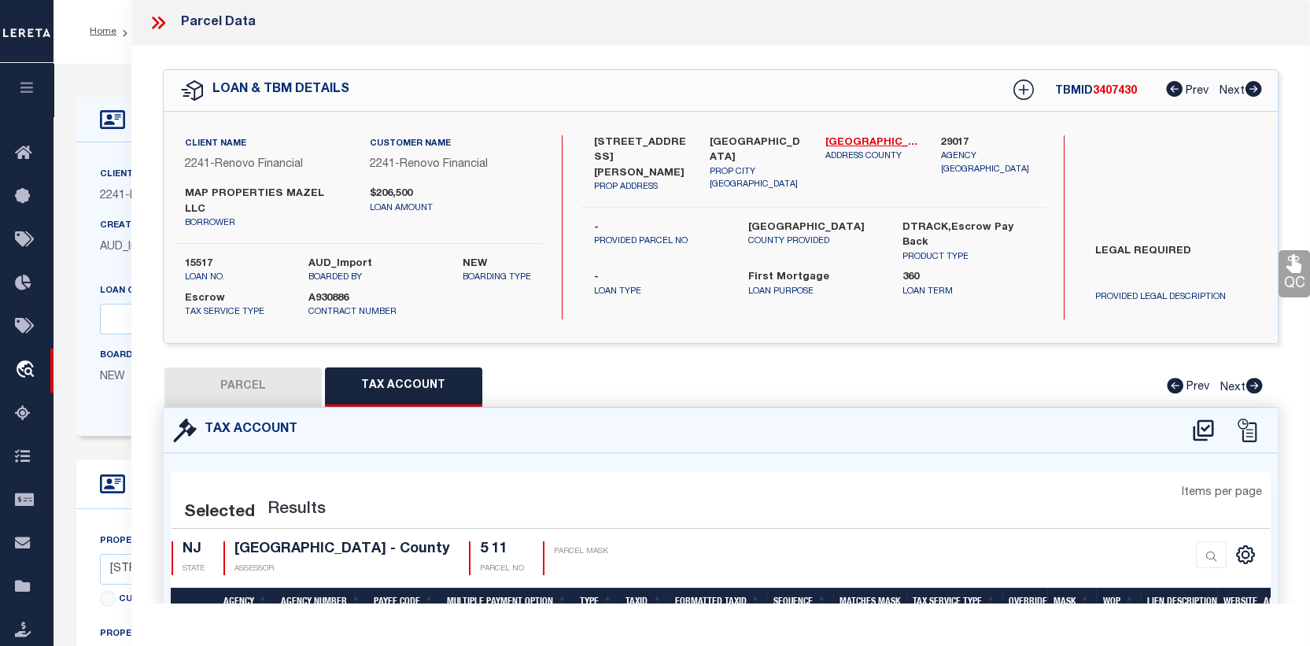
select select "100"
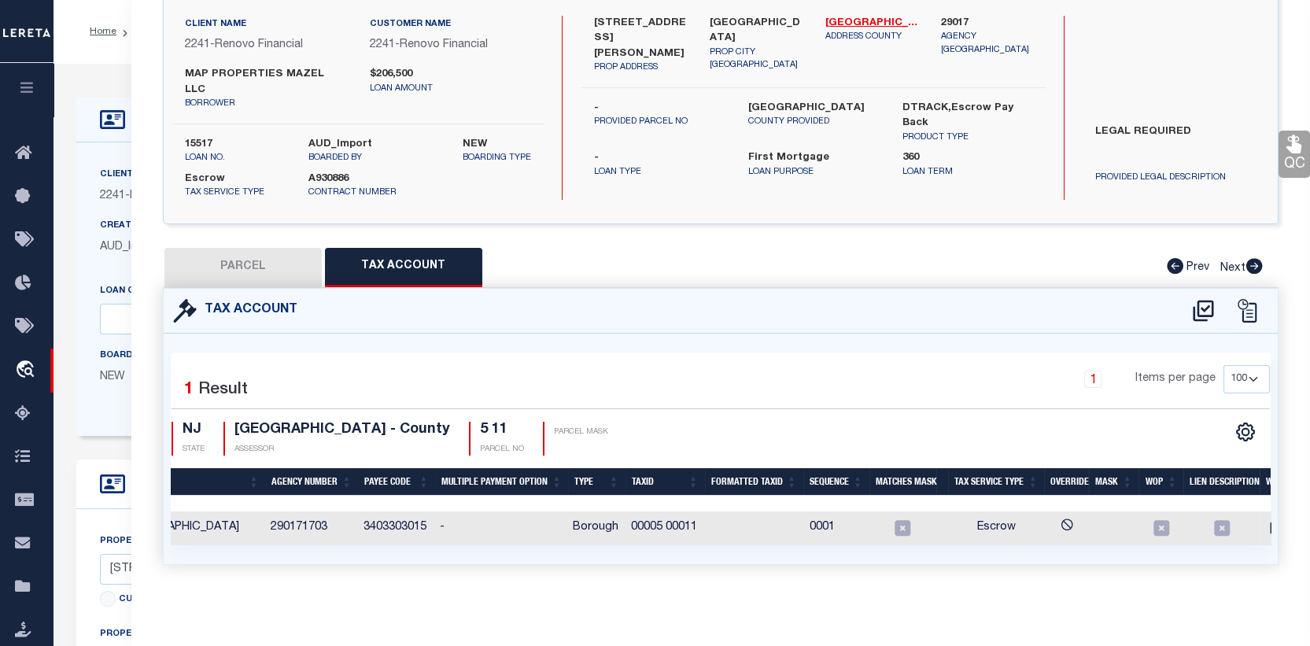
scroll to position [0, 176]
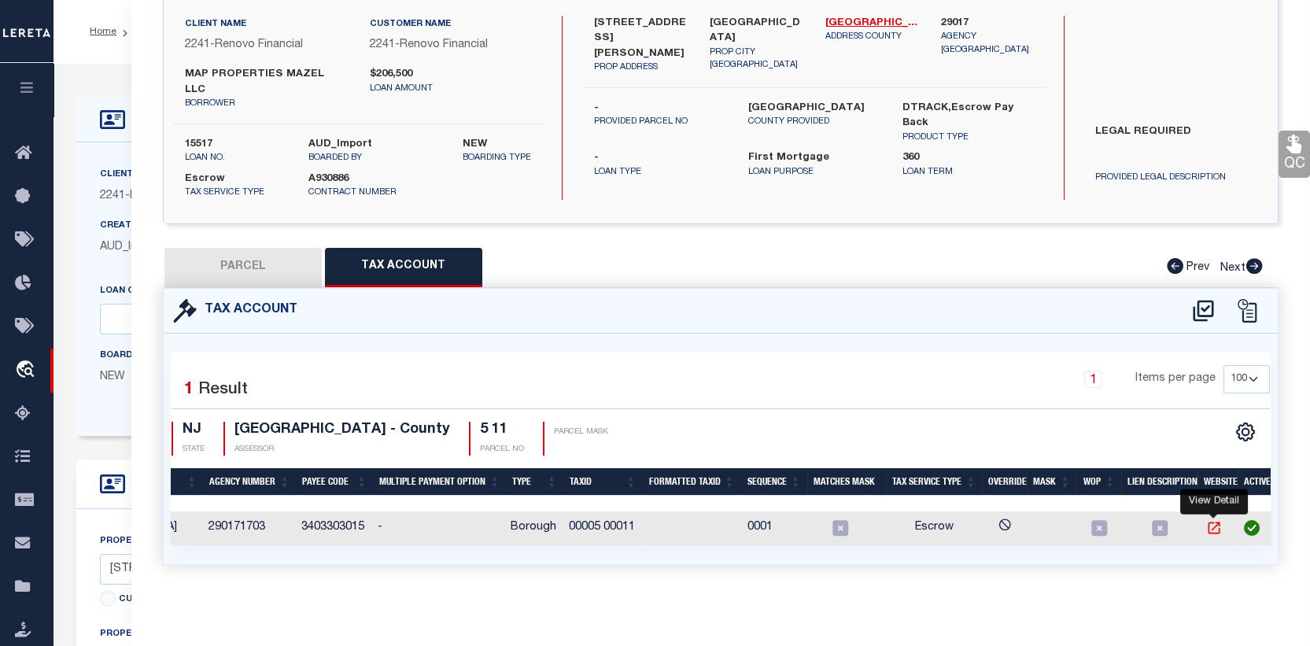
click at [1213, 520] on icon "" at bounding box center [1215, 528] width 16 height 16
